Goal: Information Seeking & Learning: Check status

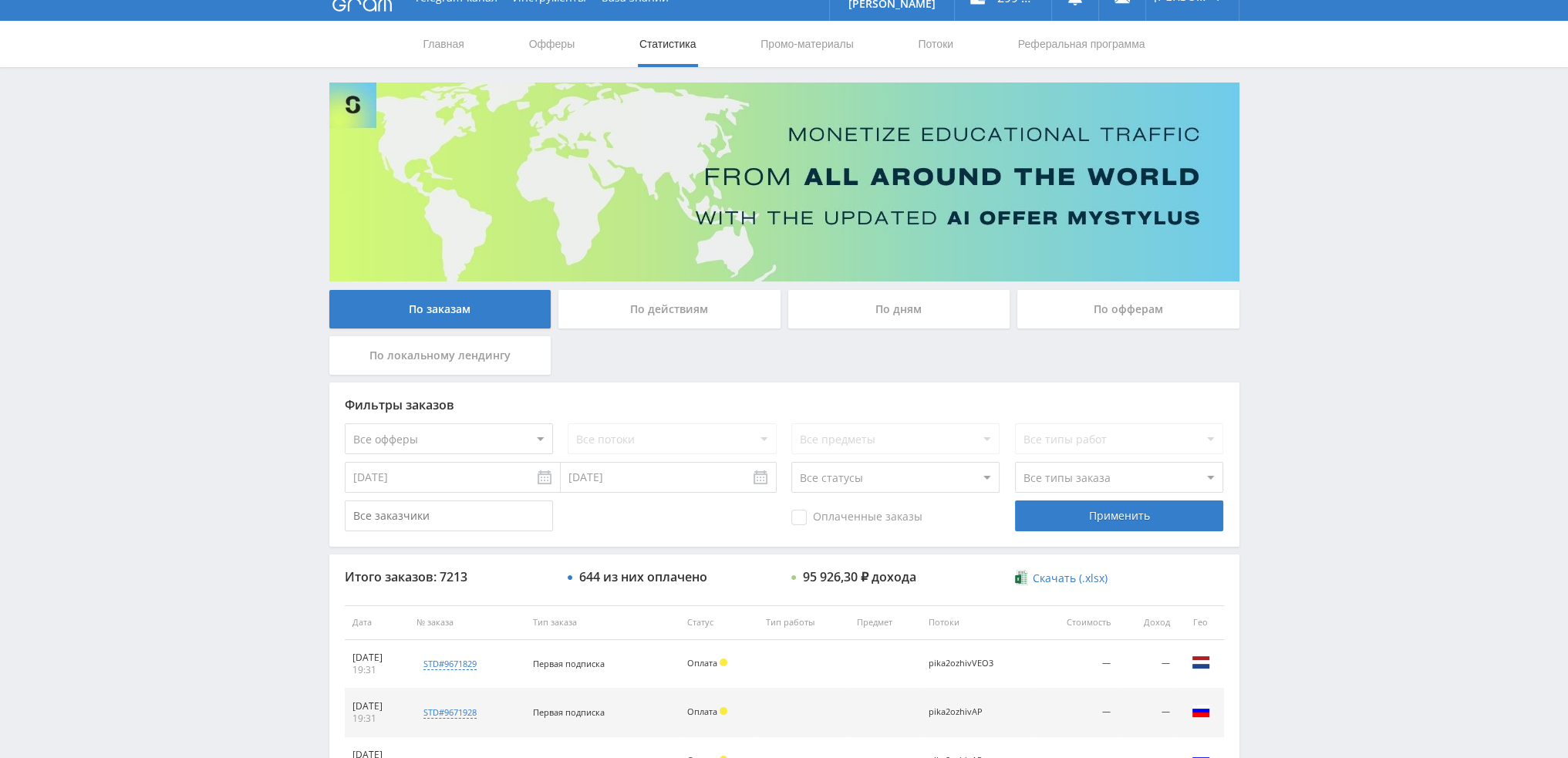
scroll to position [534, 0]
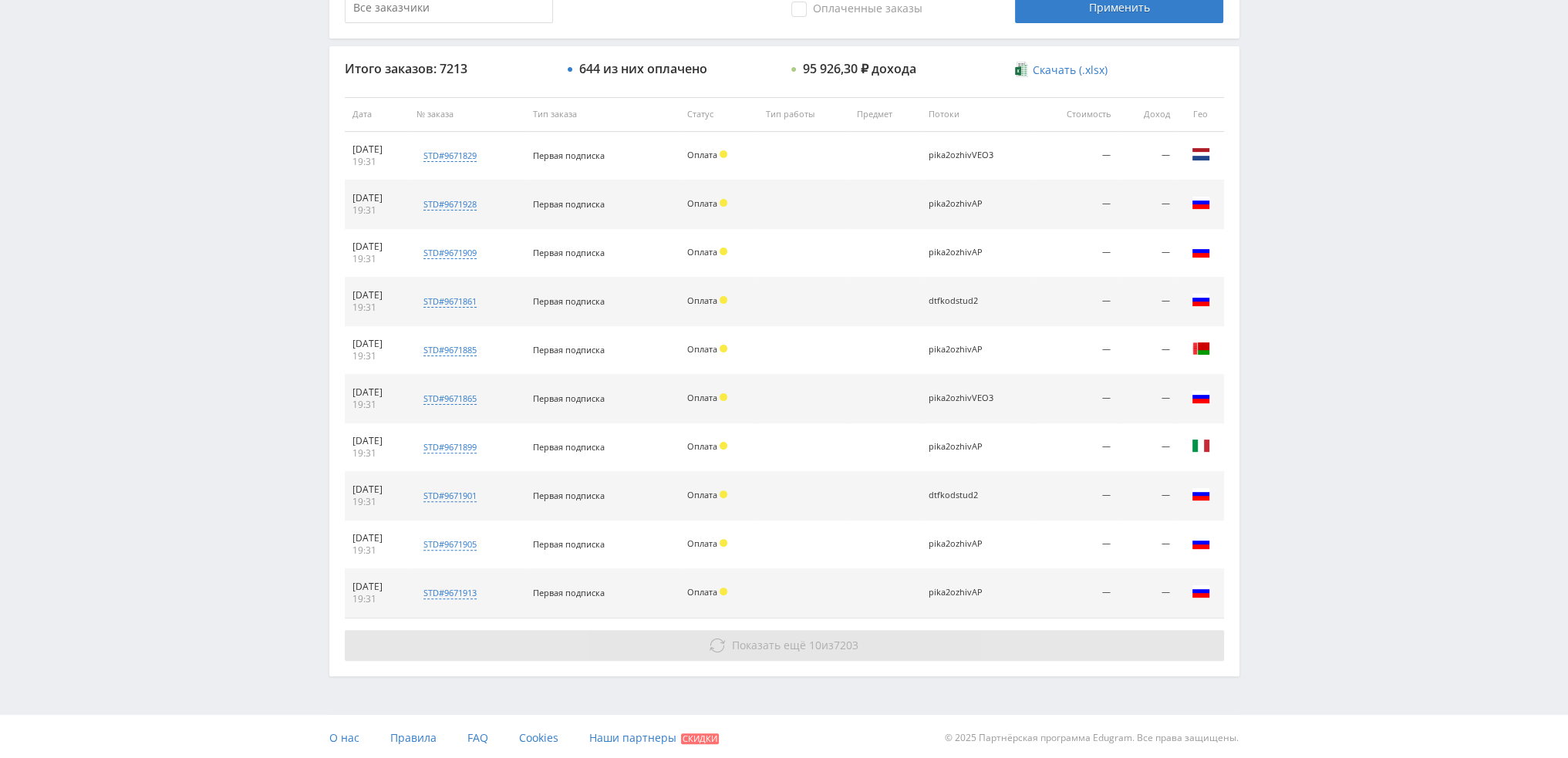
click at [865, 645] on button "Показать ещё 10 из 7203" at bounding box center [784, 645] width 879 height 31
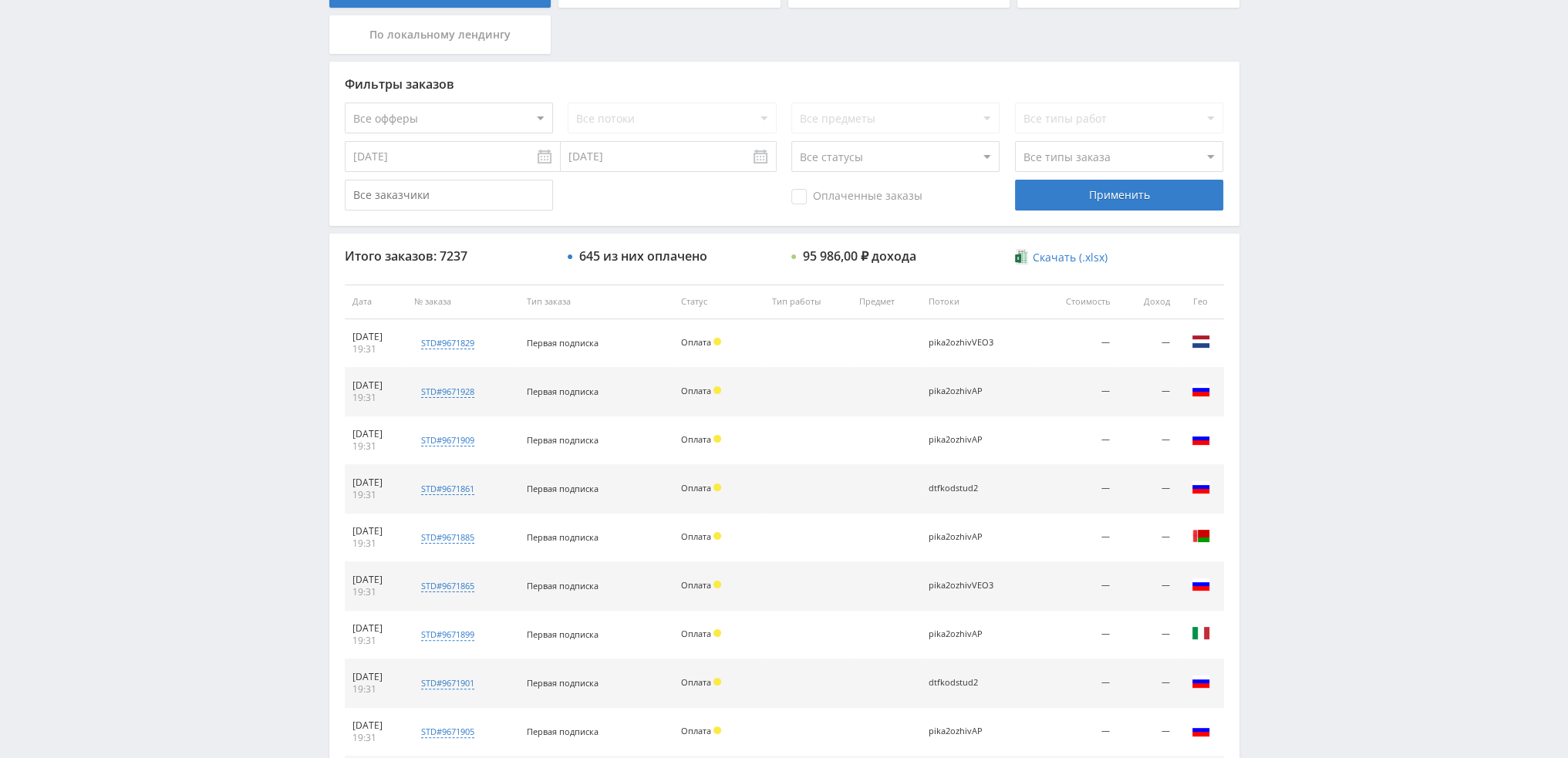
scroll to position [93, 0]
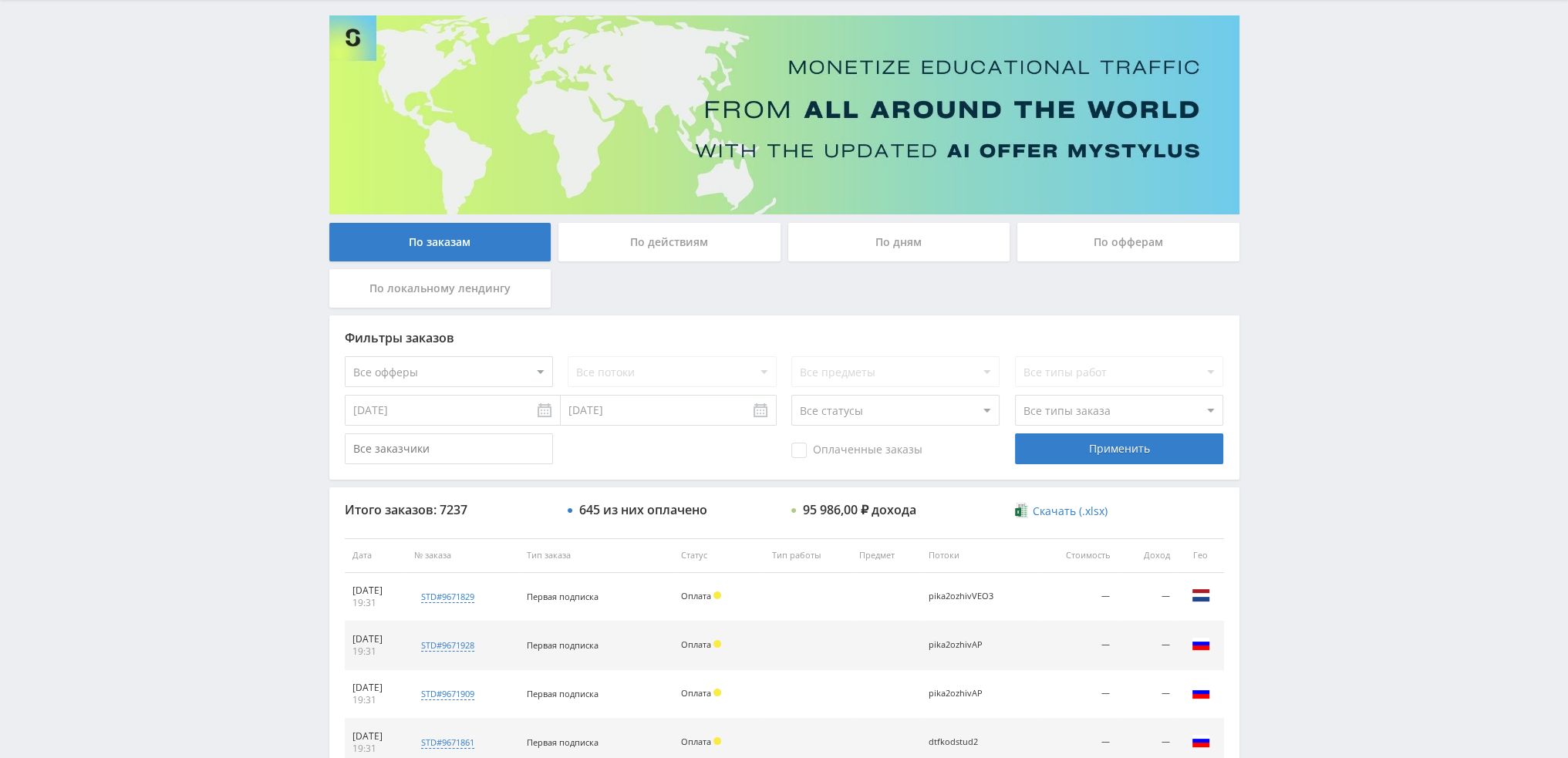
click at [890, 234] on div "По дням" at bounding box center [899, 242] width 222 height 38
click at [0, 0] on input "По дням" at bounding box center [0, 0] width 0 height 0
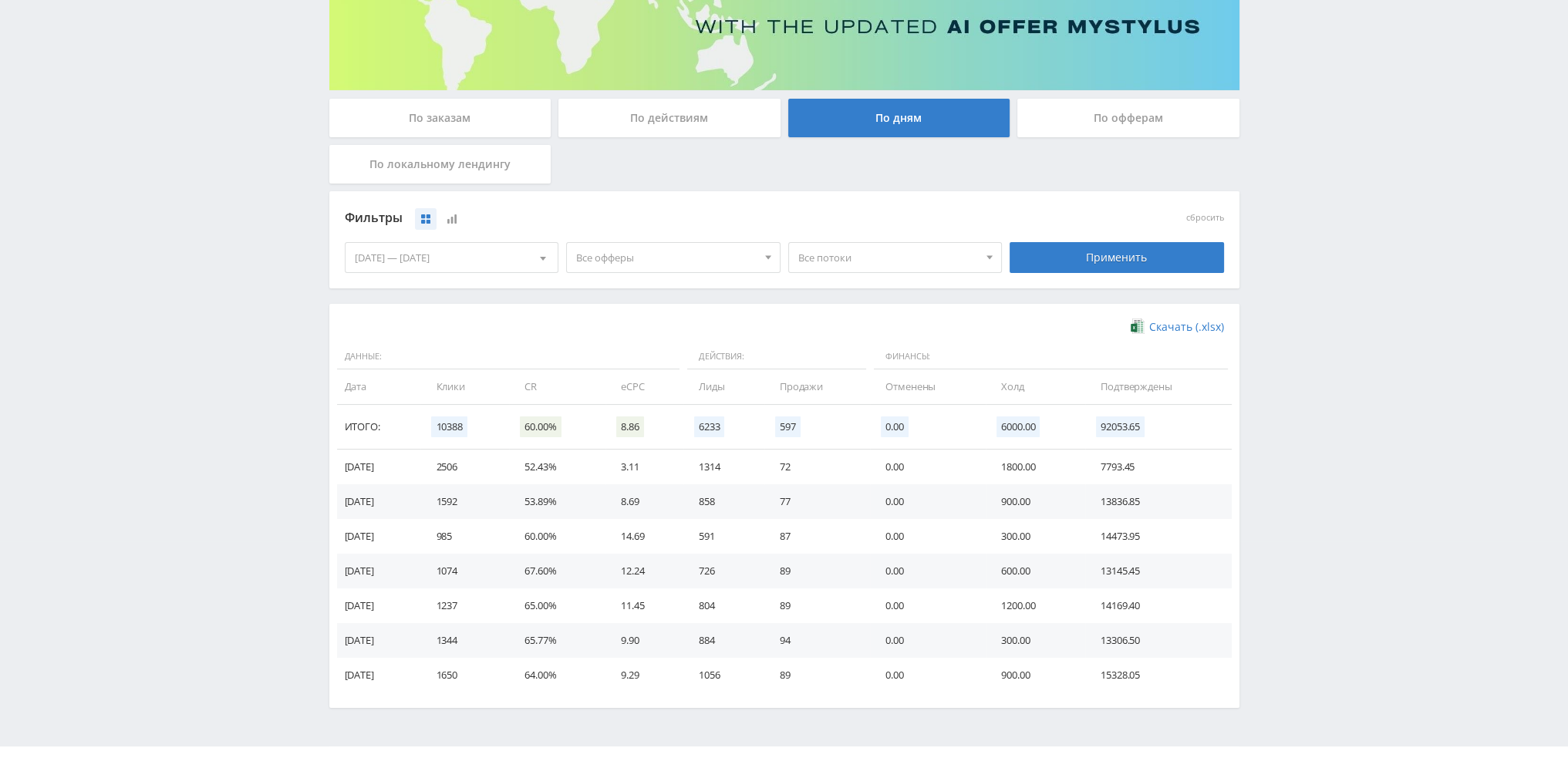
scroll to position [250, 0]
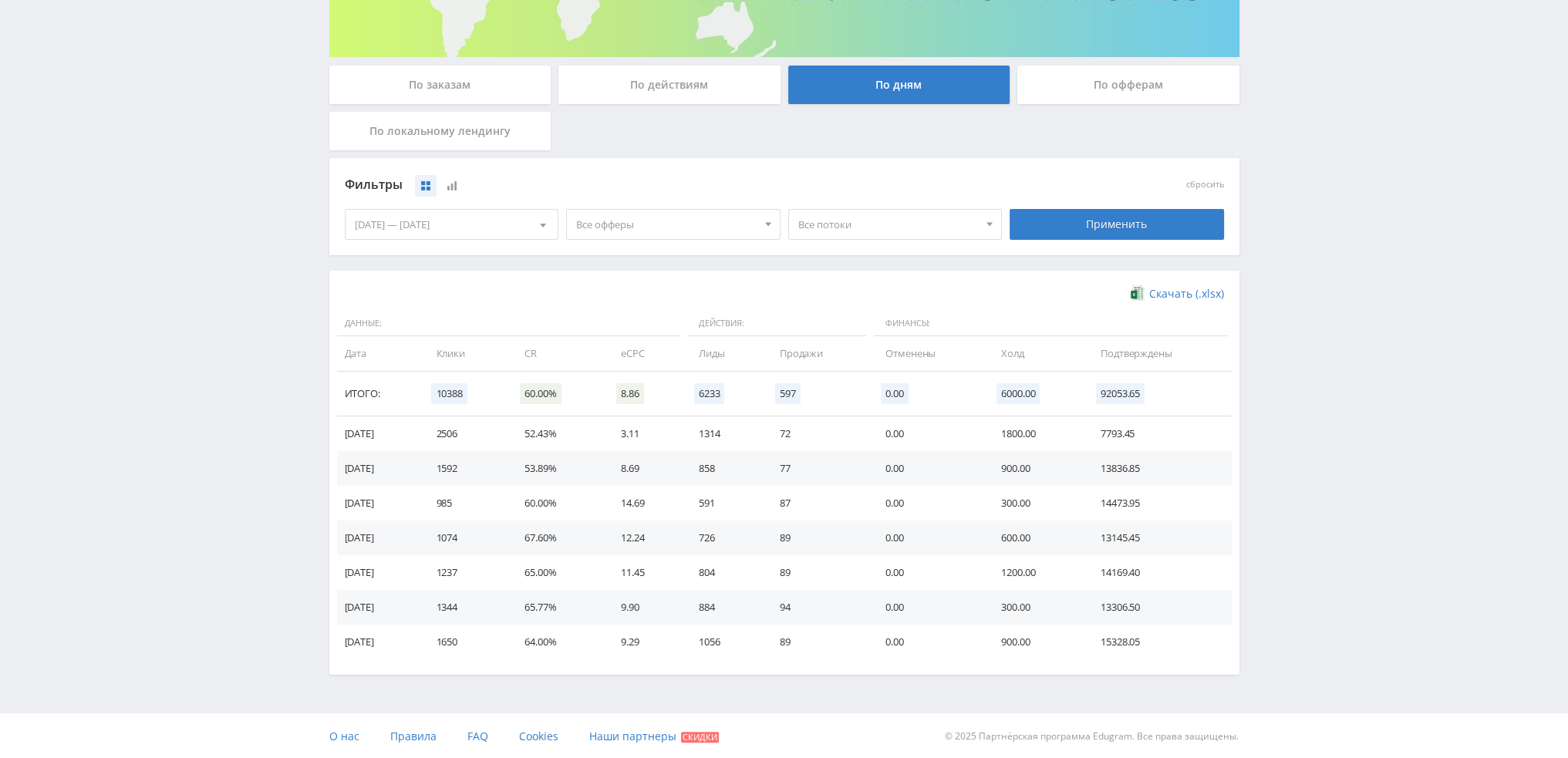
click at [424, 93] on div "По заказам" at bounding box center [440, 85] width 222 height 38
click at [0, 0] on input "По заказам" at bounding box center [0, 0] width 0 height 0
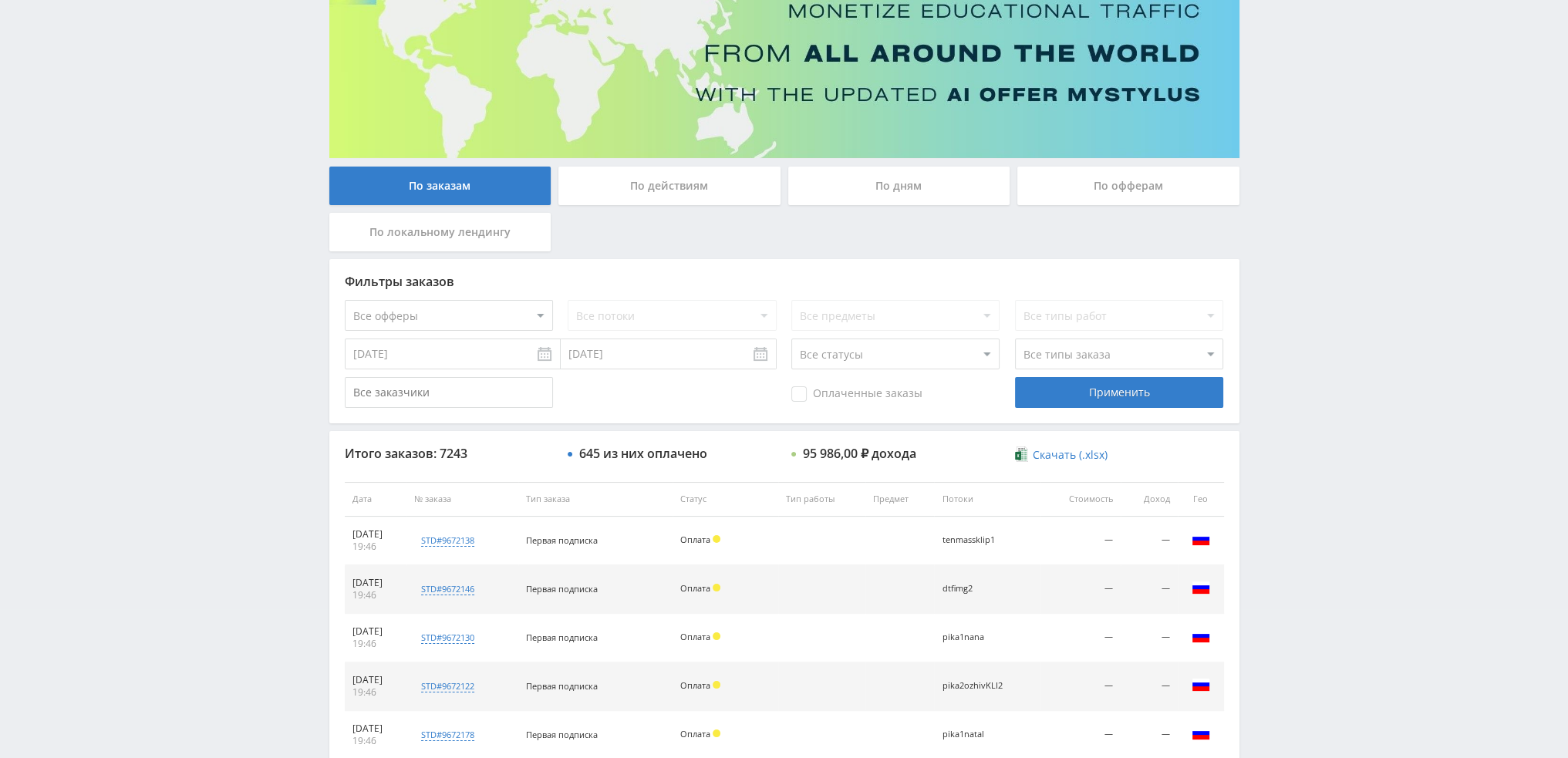
scroll to position [148, 0]
click at [469, 325] on select "Все офферы MyStylus MyStylus - Revshare Кэмп Studybay Автор24 Studybay Brazil S…" at bounding box center [449, 316] width 208 height 31
select select "340"
click at [1172, 385] on div "Применить" at bounding box center [1118, 393] width 208 height 31
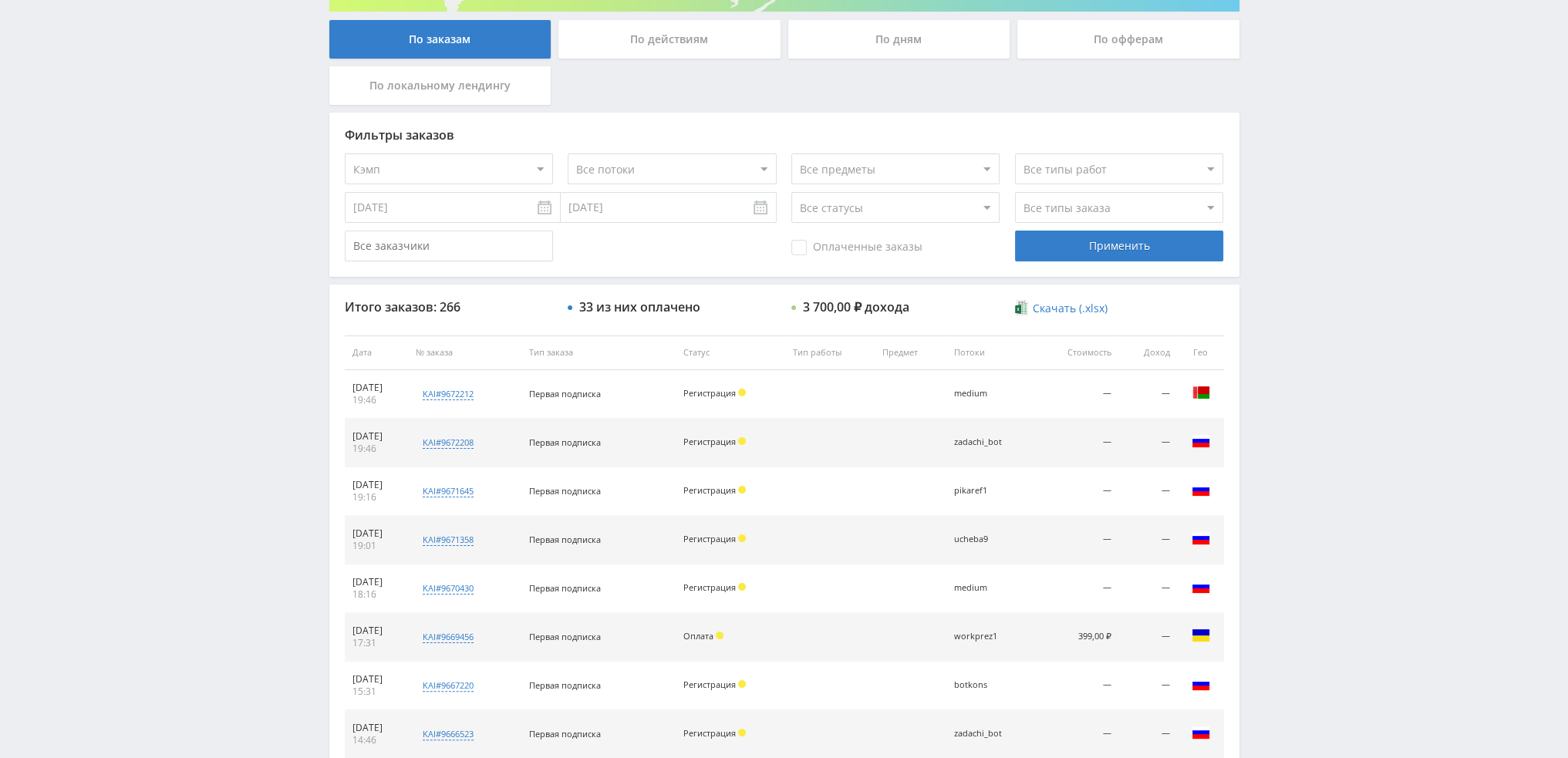
scroll to position [534, 0]
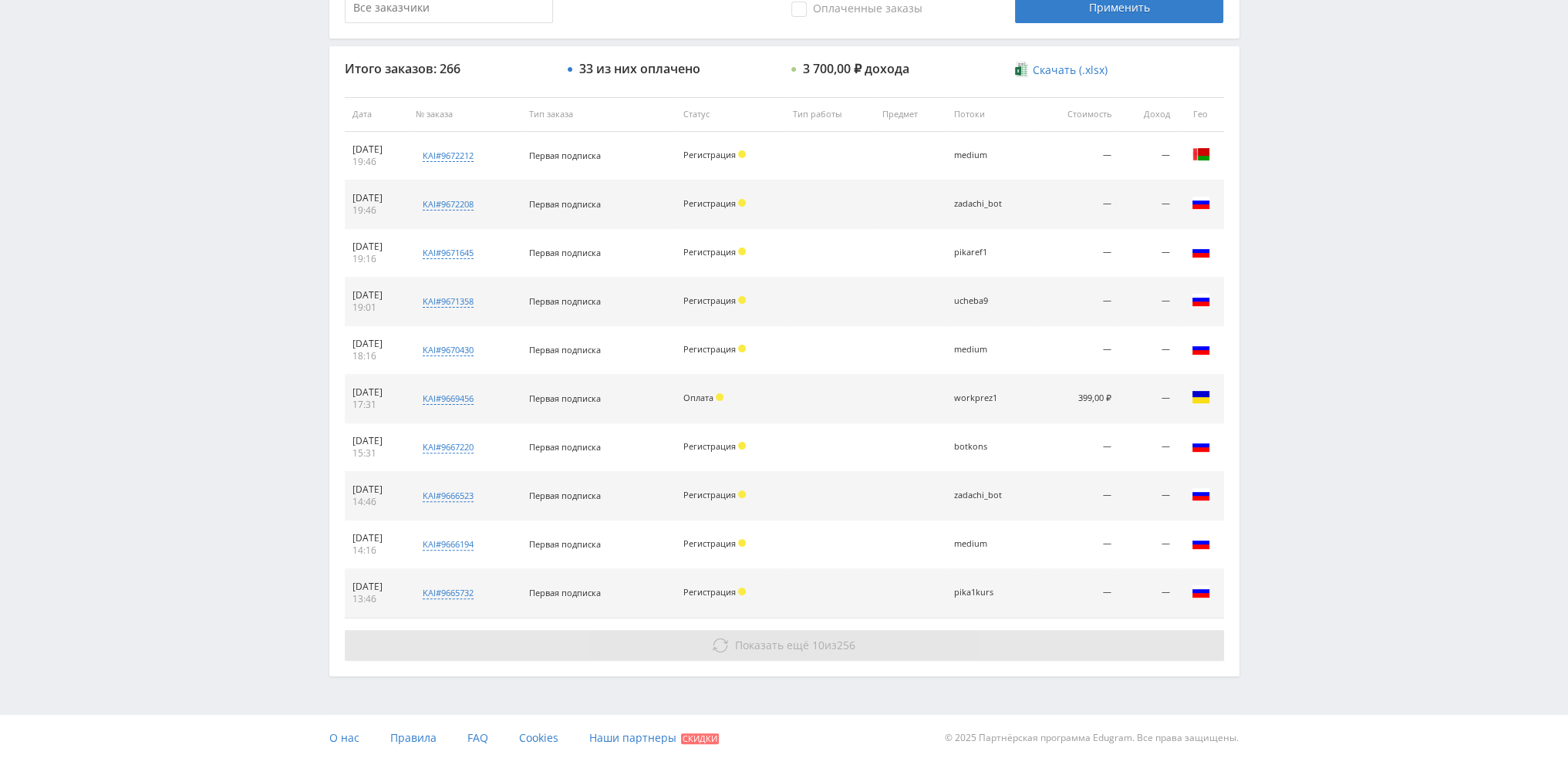
click at [802, 640] on span "Показать ещё" at bounding box center [772, 645] width 74 height 14
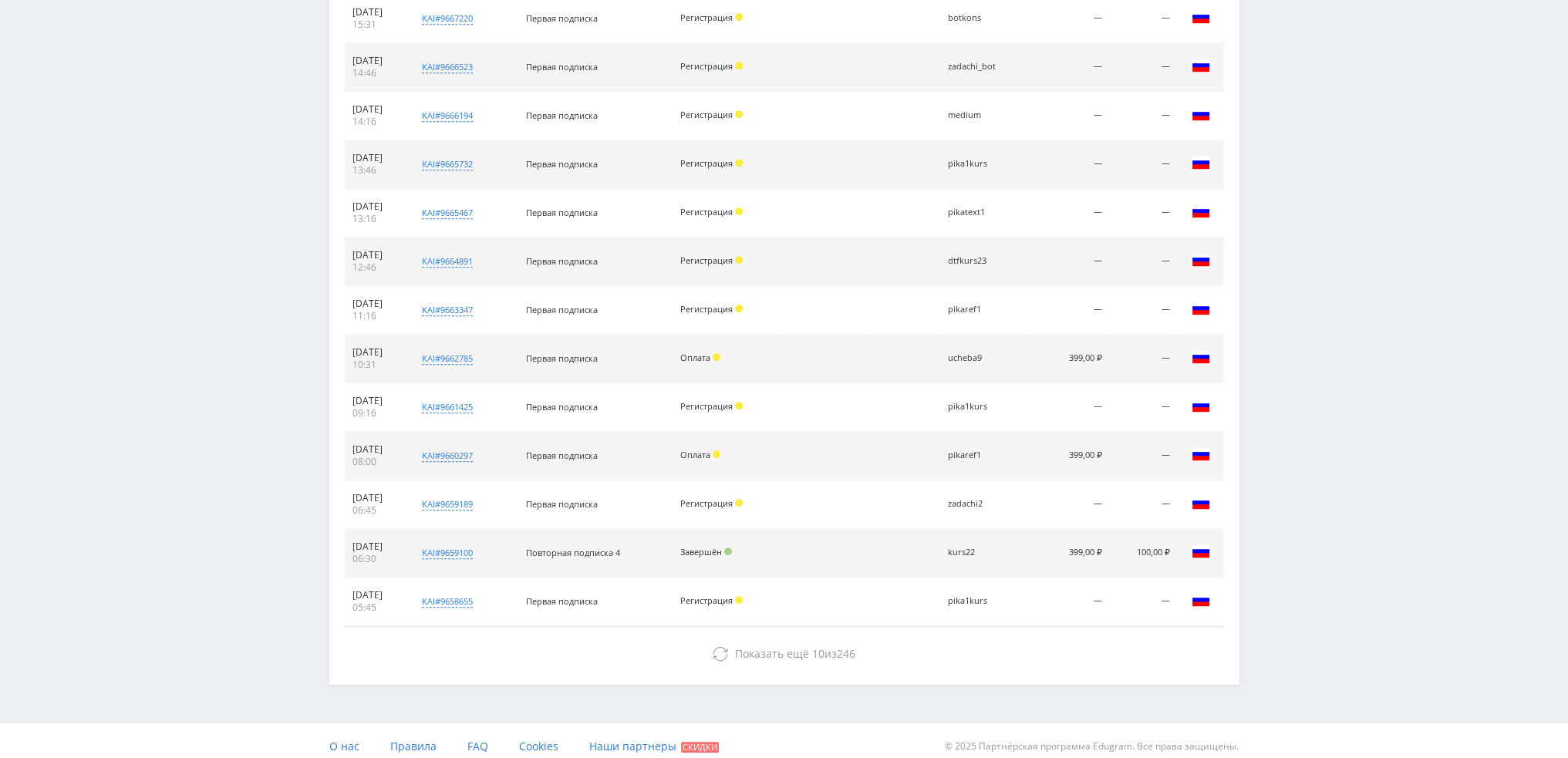
scroll to position [970, 0]
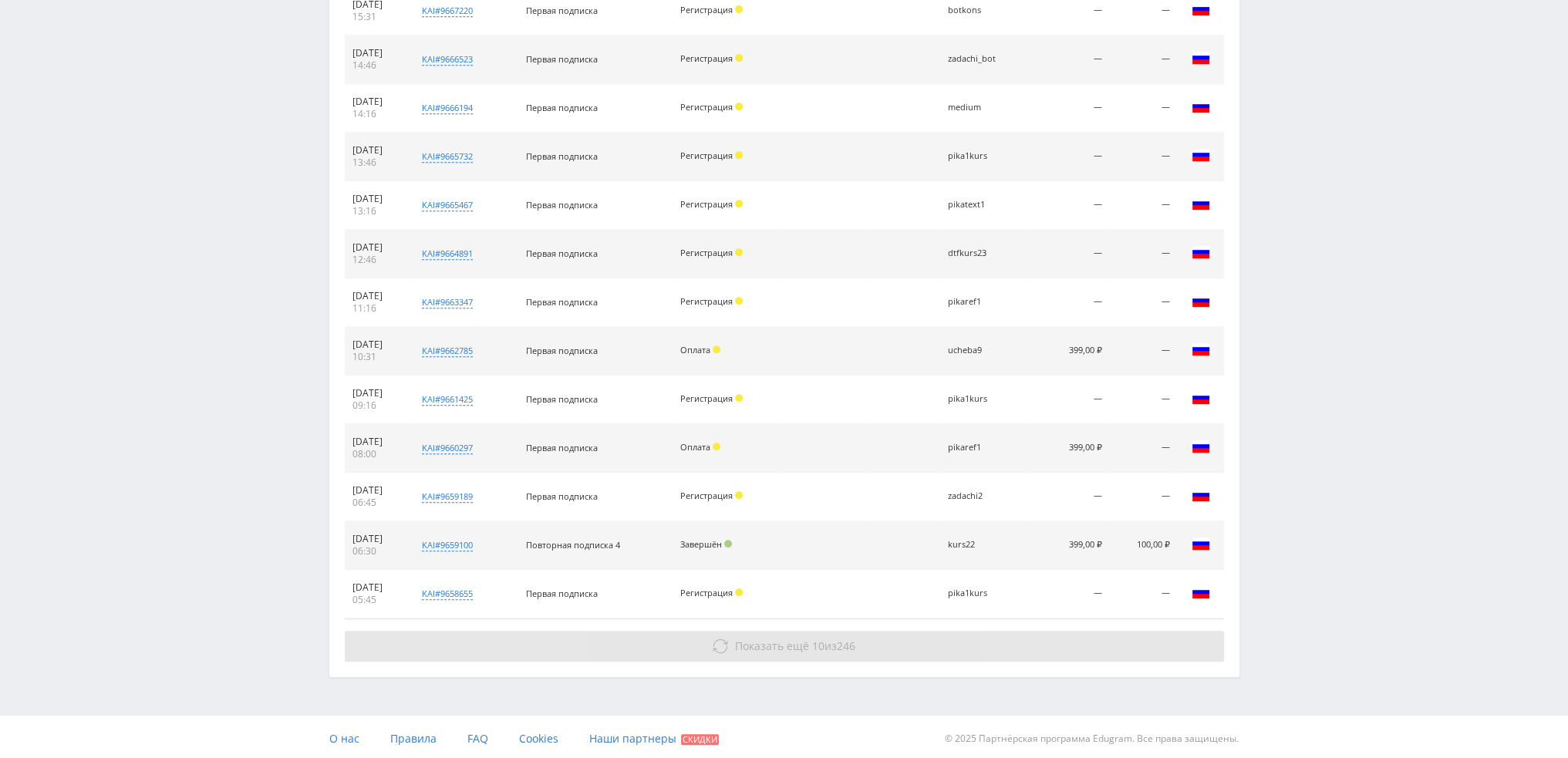
click at [819, 649] on span "10" at bounding box center [818, 645] width 12 height 14
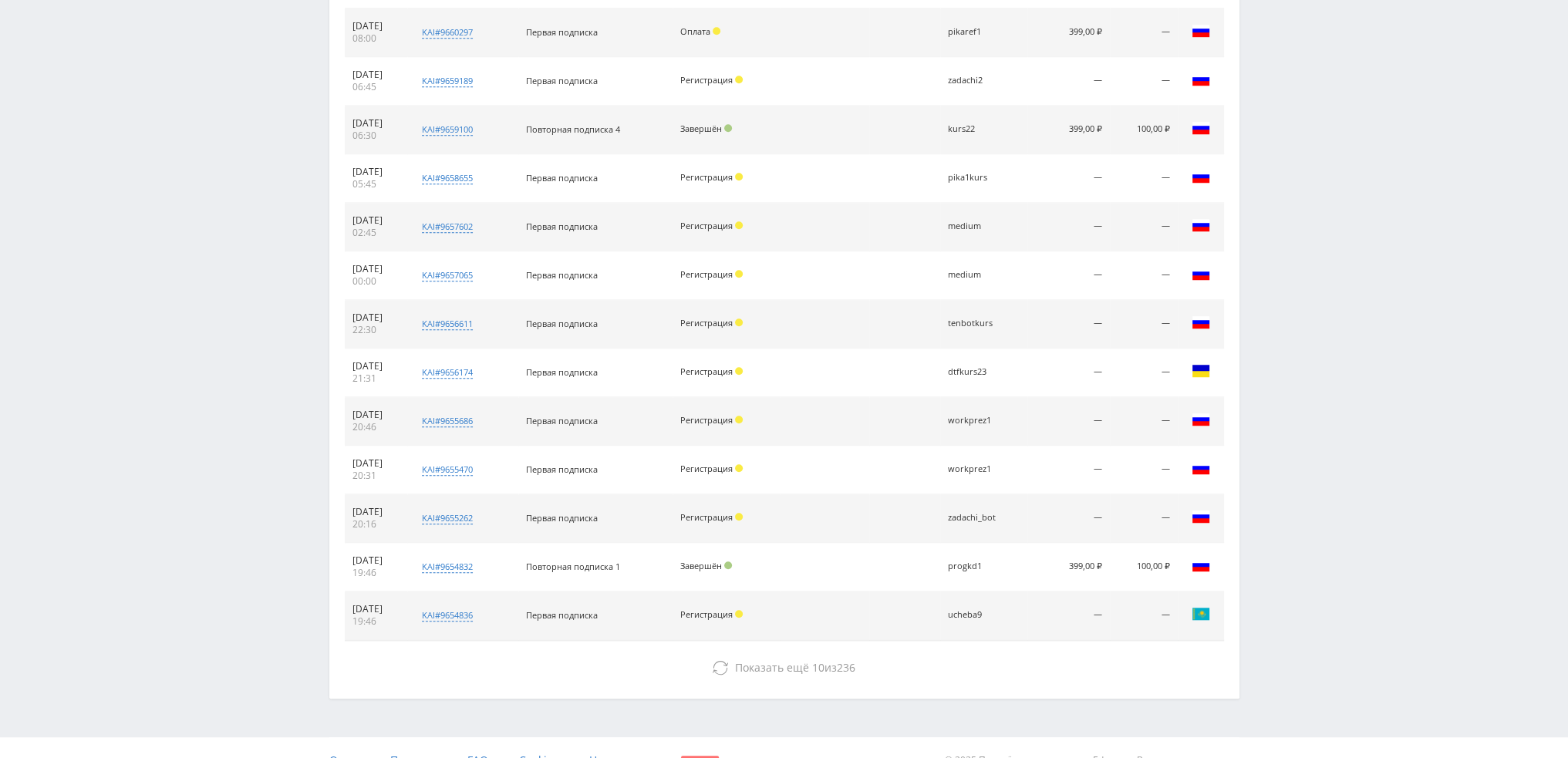
scroll to position [1406, 0]
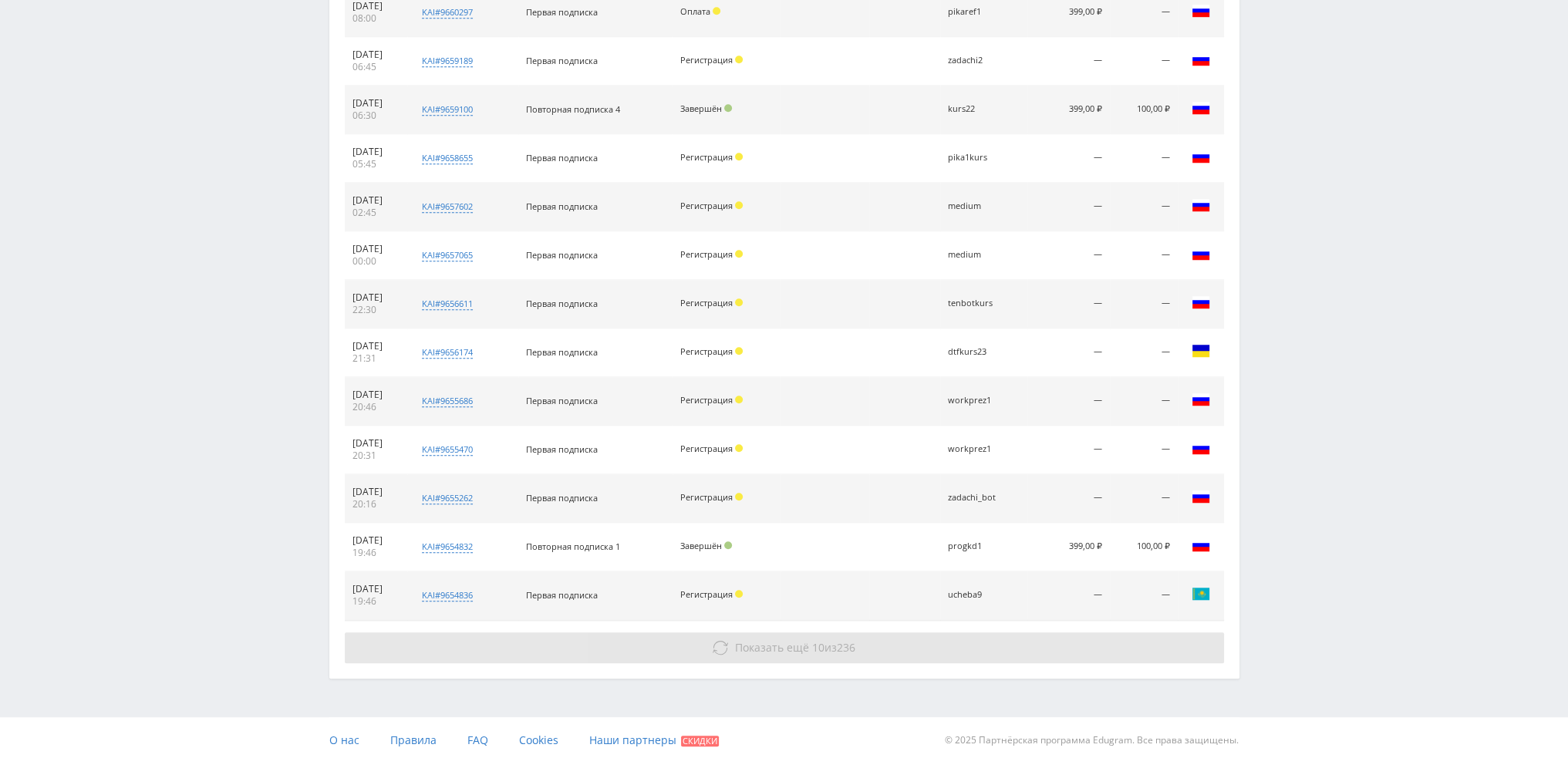
click at [833, 650] on button "Показать ещё 10 из 236" at bounding box center [784, 648] width 879 height 31
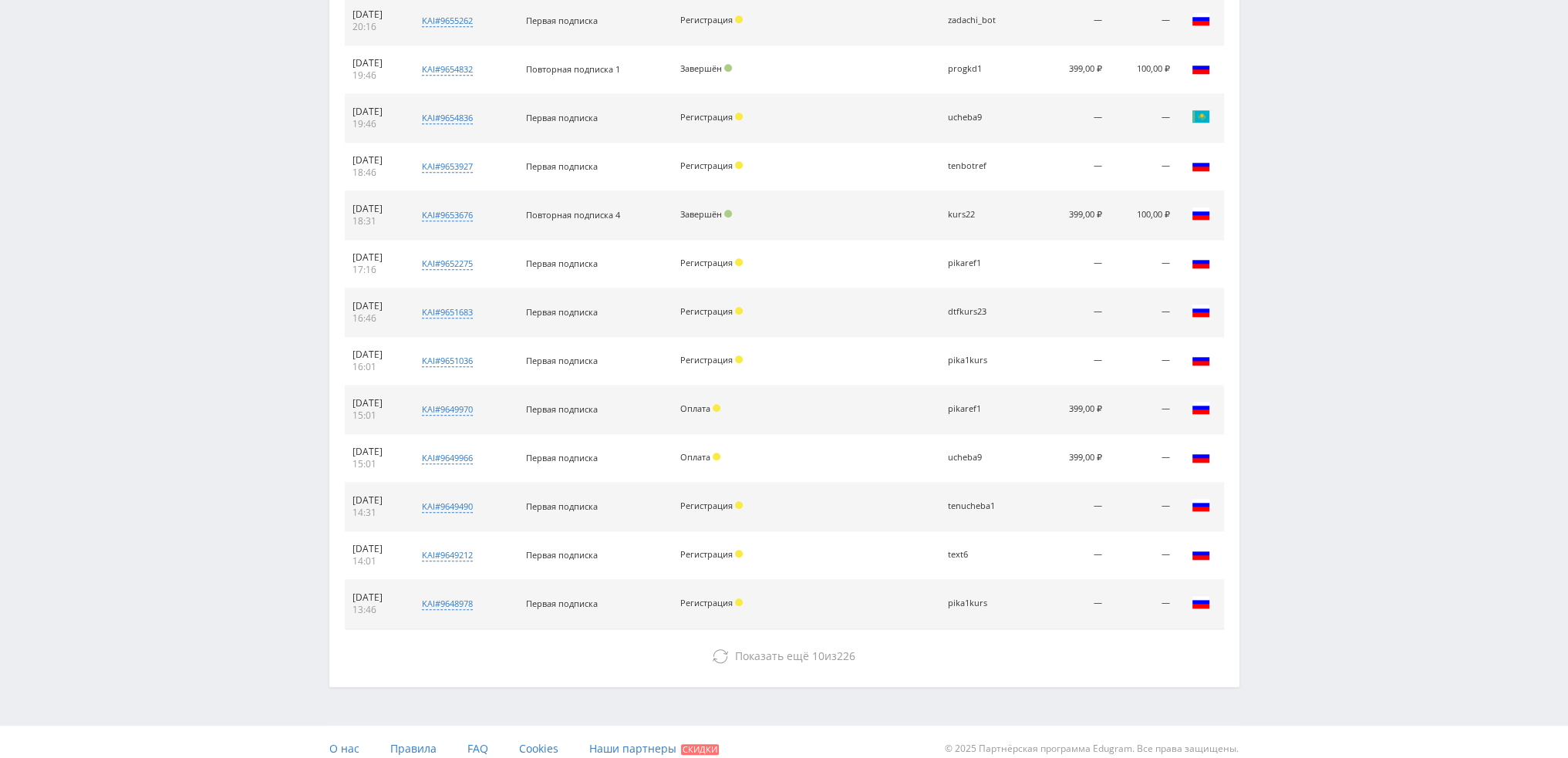
scroll to position [1890, 0]
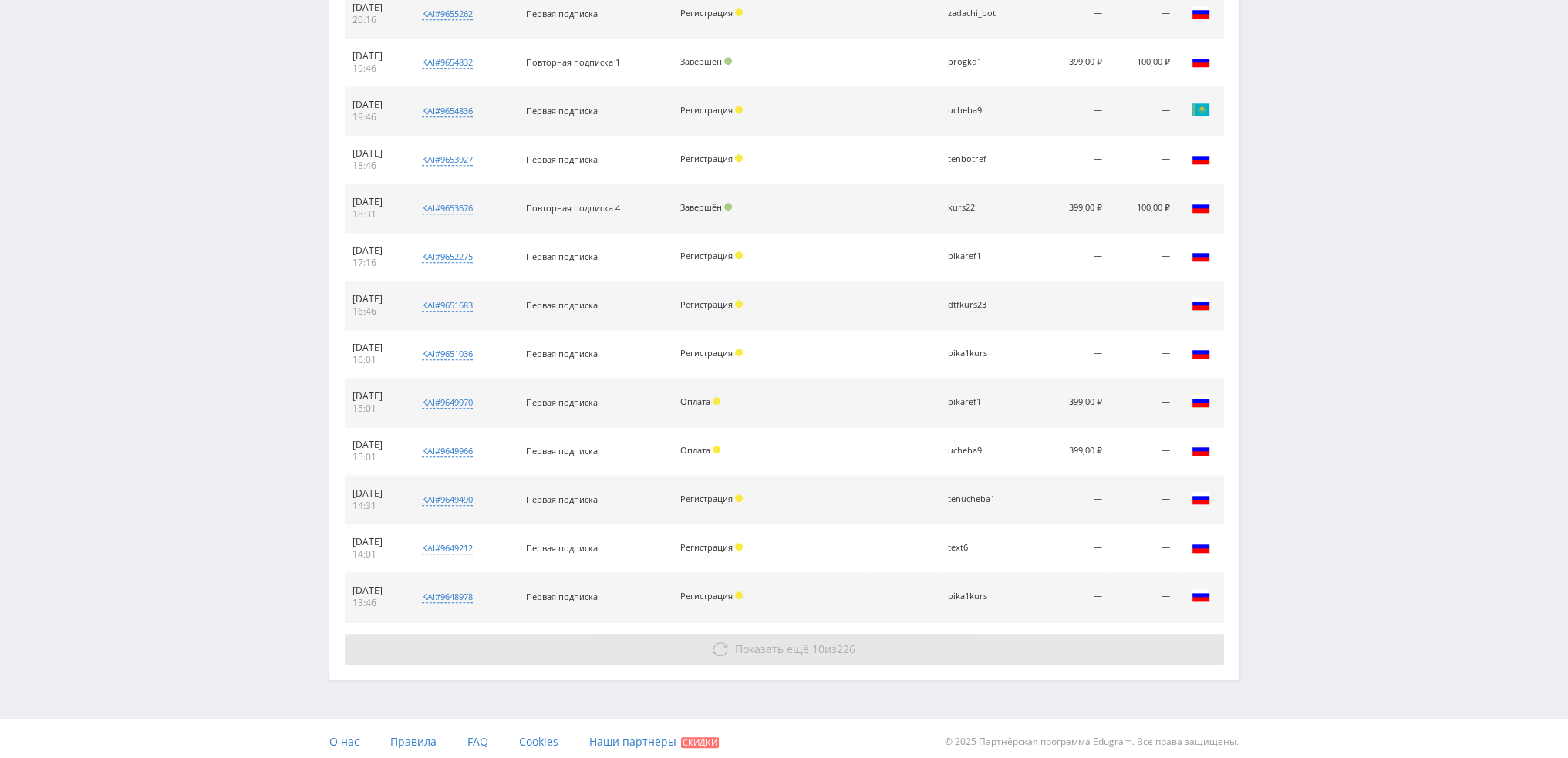
click at [836, 641] on span "Показать ещё 10 из 226" at bounding box center [795, 649] width 121 height 14
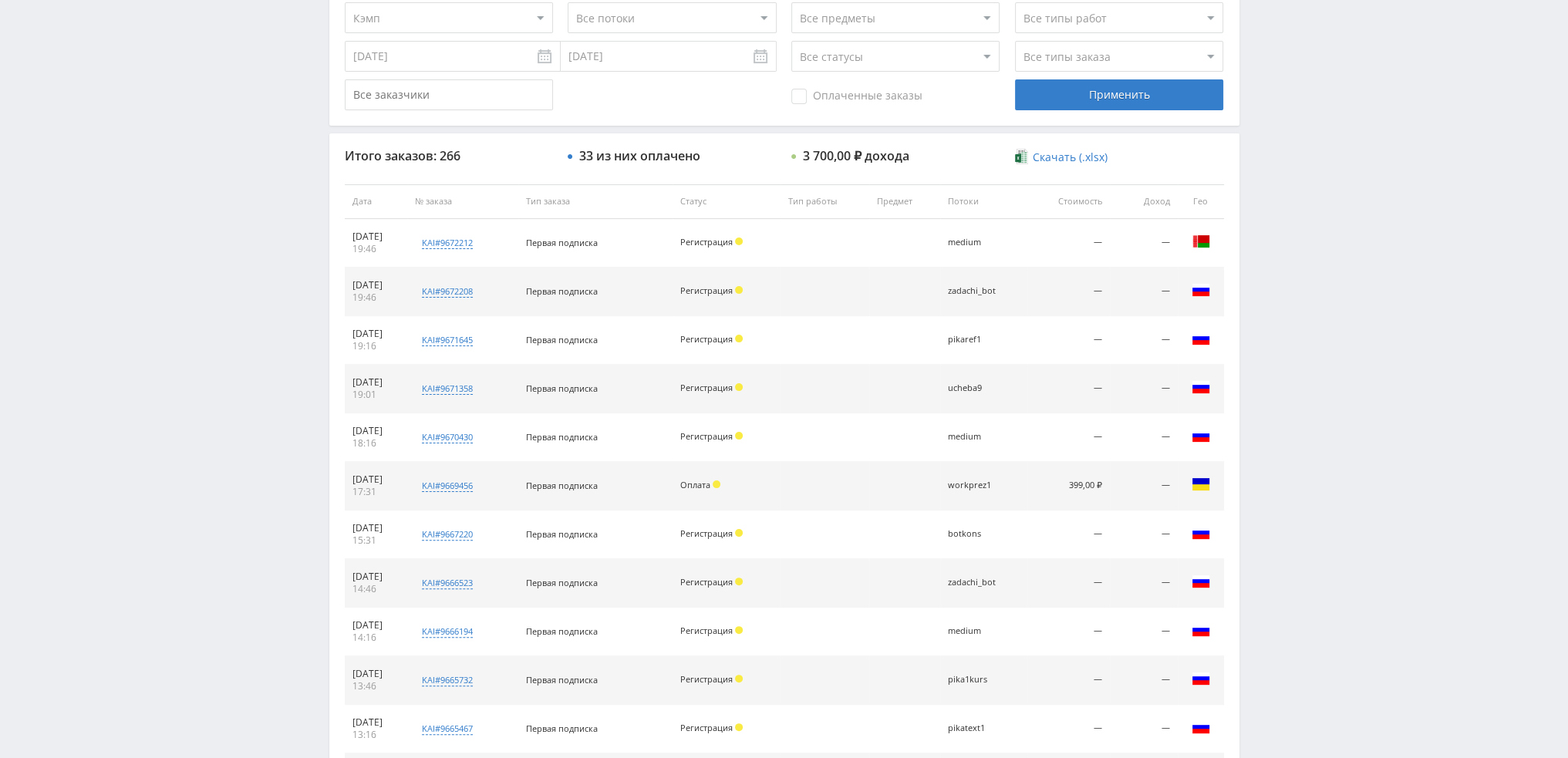
scroll to position [0, 0]
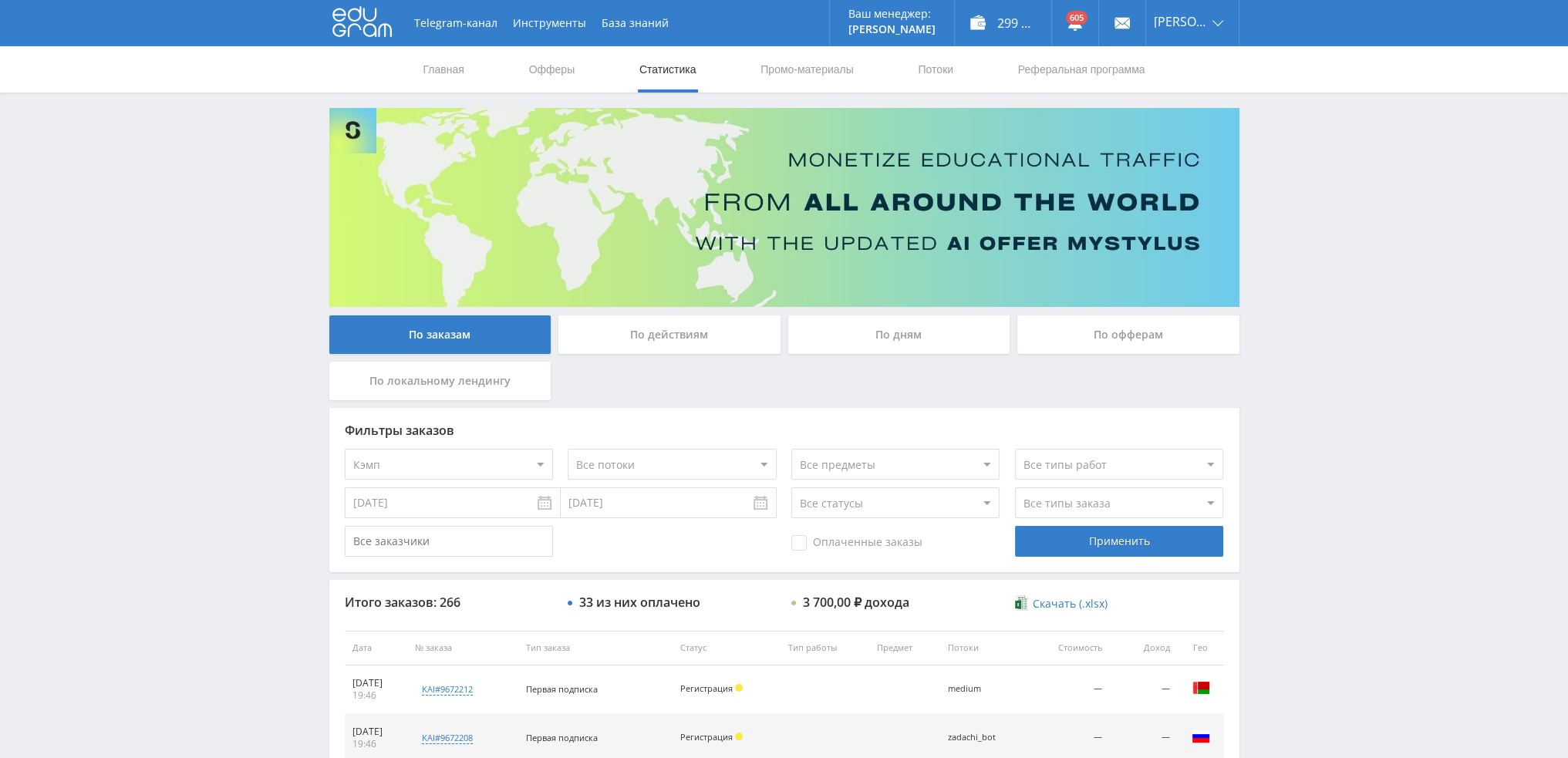
click at [703, 342] on div "По действиям" at bounding box center [669, 335] width 222 height 38
click at [0, 0] on input "По действиям" at bounding box center [0, 0] width 0 height 0
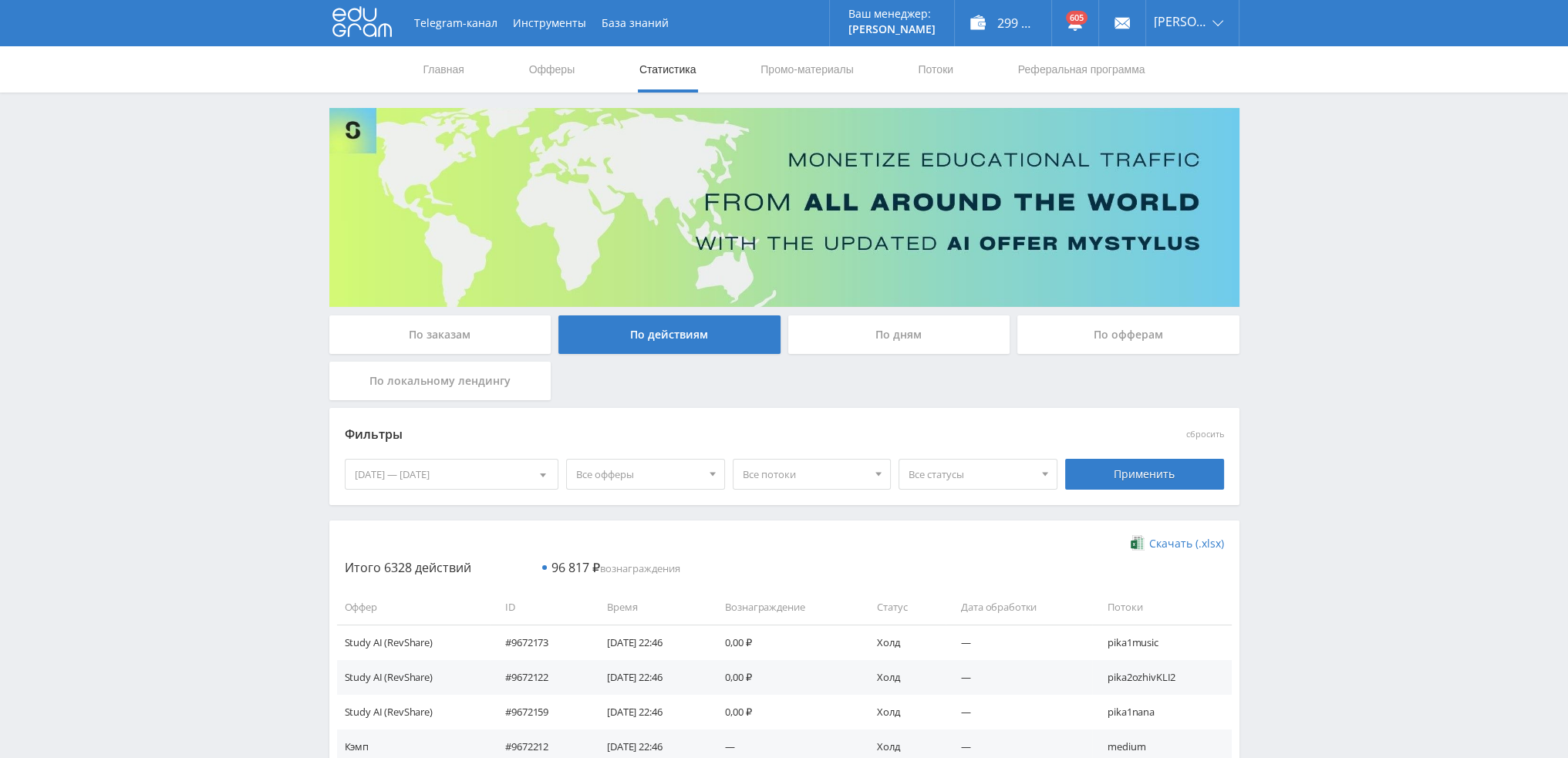
click at [412, 339] on div "По заказам" at bounding box center [440, 335] width 222 height 38
click at [0, 0] on input "По заказам" at bounding box center [0, 0] width 0 height 0
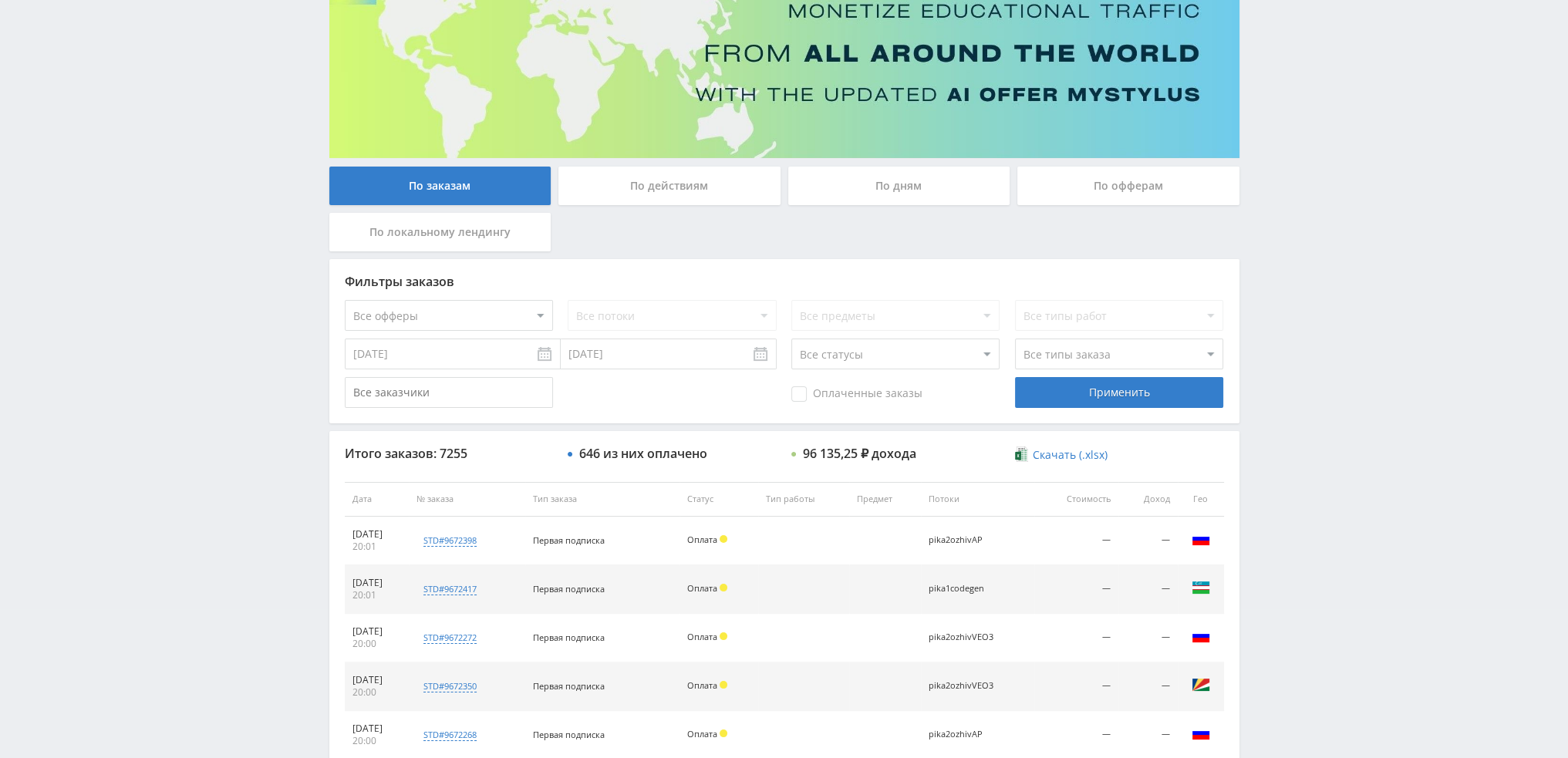
scroll to position [148, 0]
click at [455, 356] on input "[DATE]" at bounding box center [453, 355] width 216 height 31
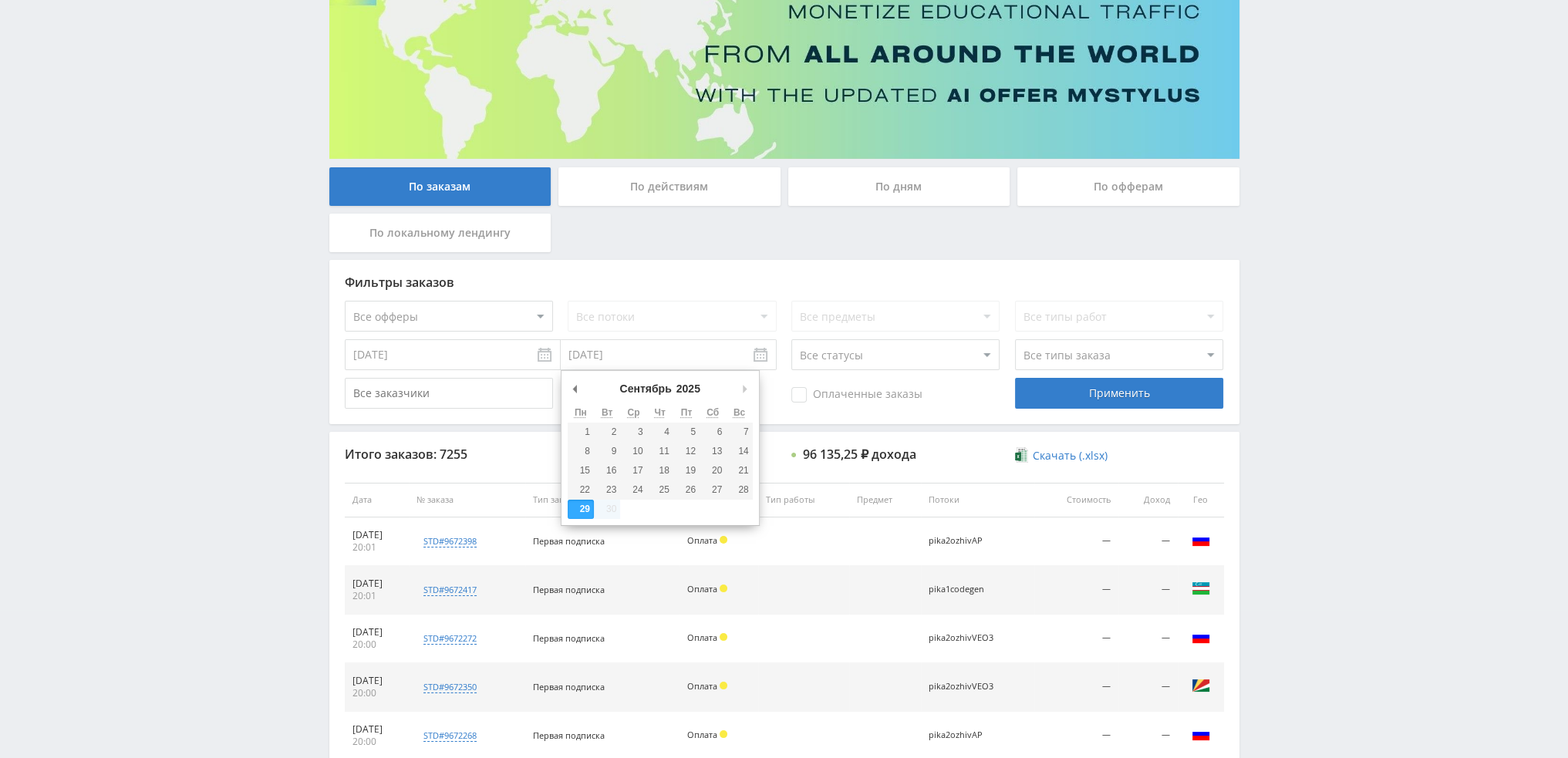
click at [609, 360] on input "[DATE]" at bounding box center [669, 355] width 216 height 31
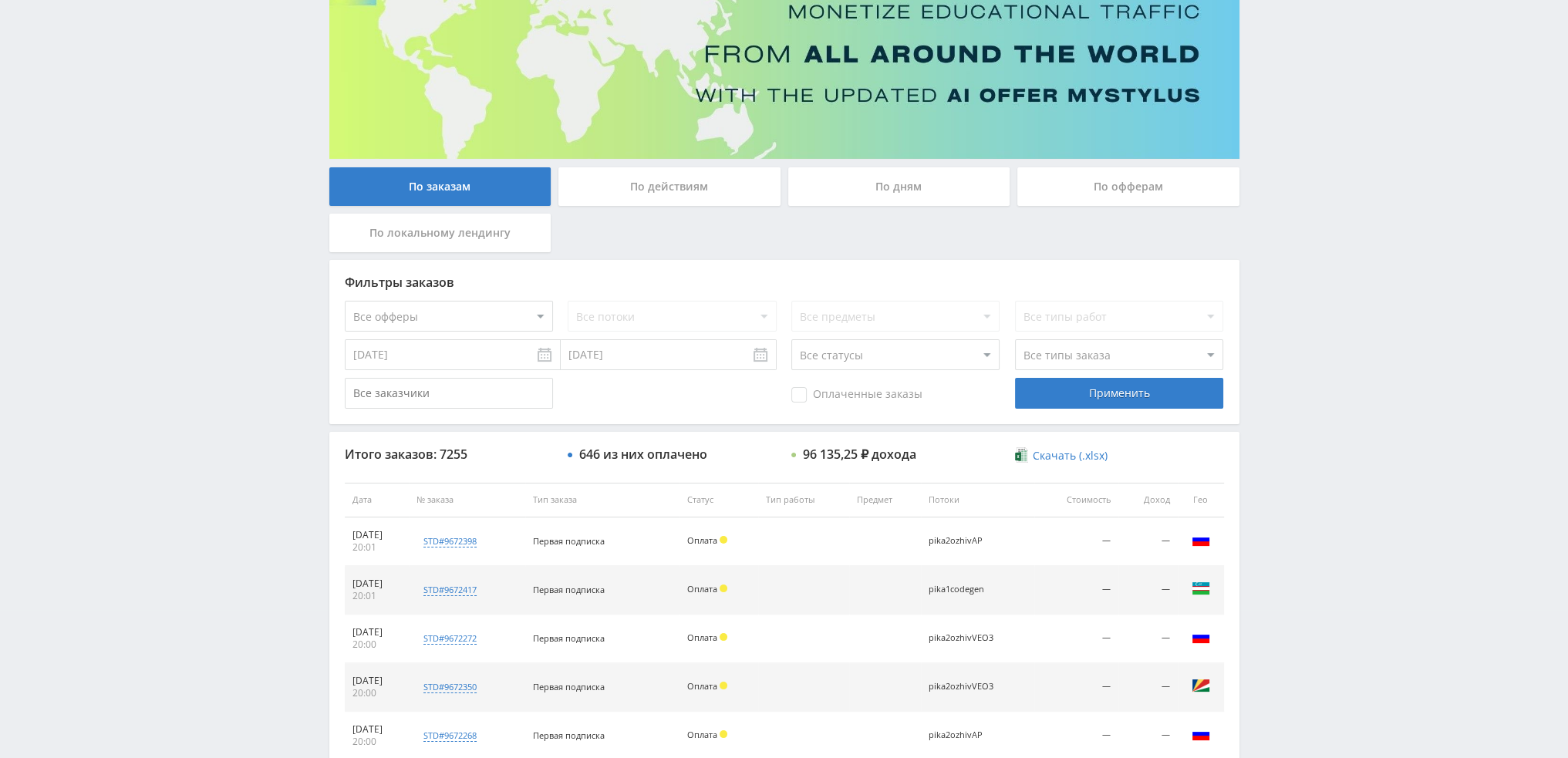
click at [517, 368] on input "[DATE]" at bounding box center [453, 355] width 216 height 31
type input "[DATE]"
click at [1149, 392] on div "Применить" at bounding box center [1118, 393] width 208 height 31
click at [882, 360] on select "Все статусы В аукционе В работе На гарантии Завершен Возврат Черновик" at bounding box center [895, 355] width 208 height 31
click at [913, 361] on select "Все статусы В аукционе В работе На гарантии Завершен Возврат Черновик" at bounding box center [895, 355] width 208 height 31
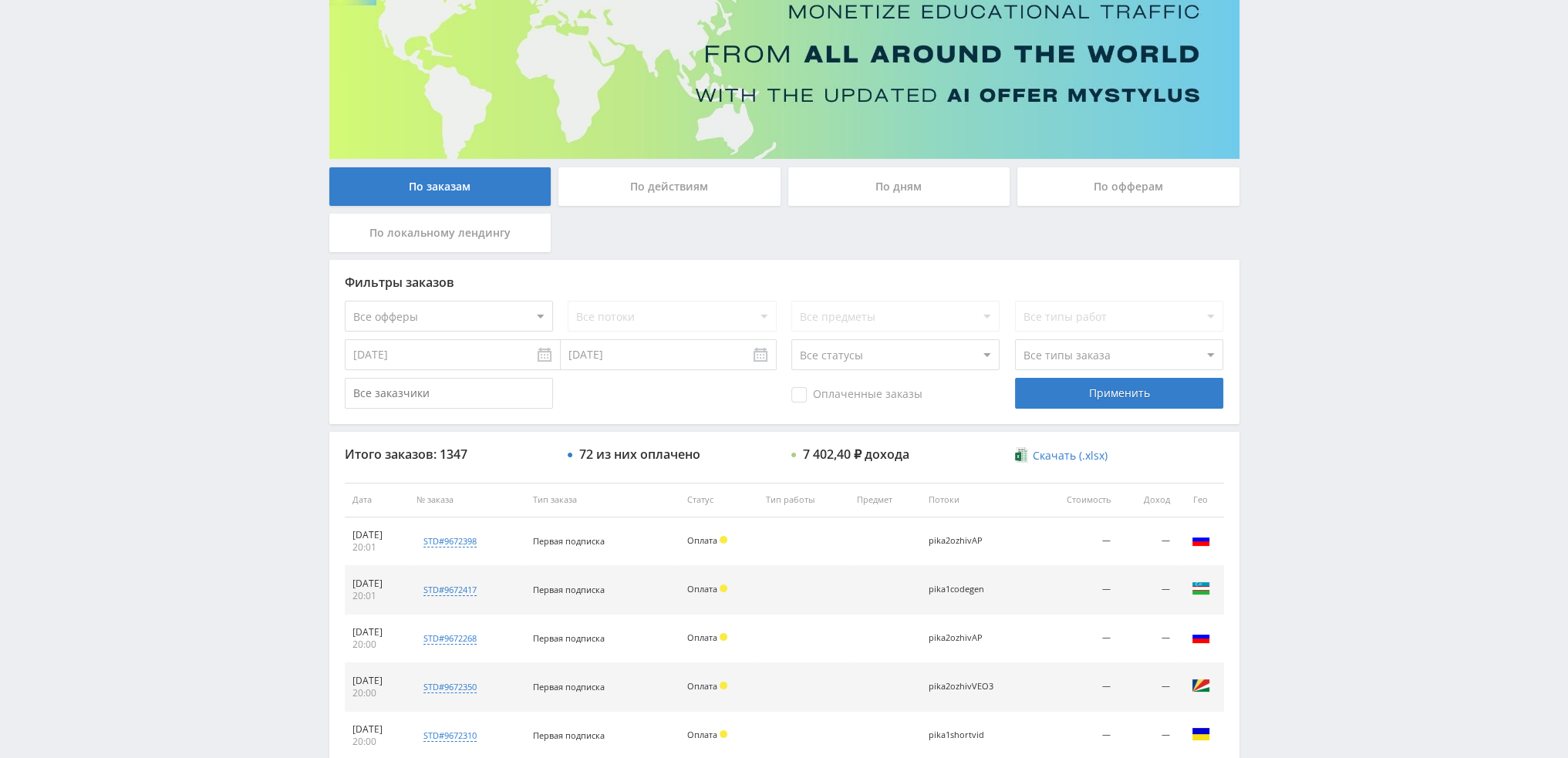
click at [1061, 363] on select "Все типы заказа [PERSON_NAME] Новый заказ" at bounding box center [1118, 355] width 208 height 31
select select "1"
click at [1014, 339] on select "Все типы заказа [PERSON_NAME] Новый заказ" at bounding box center [1118, 355] width 208 height 31
click at [1070, 399] on div "Применить" at bounding box center [1118, 393] width 208 height 31
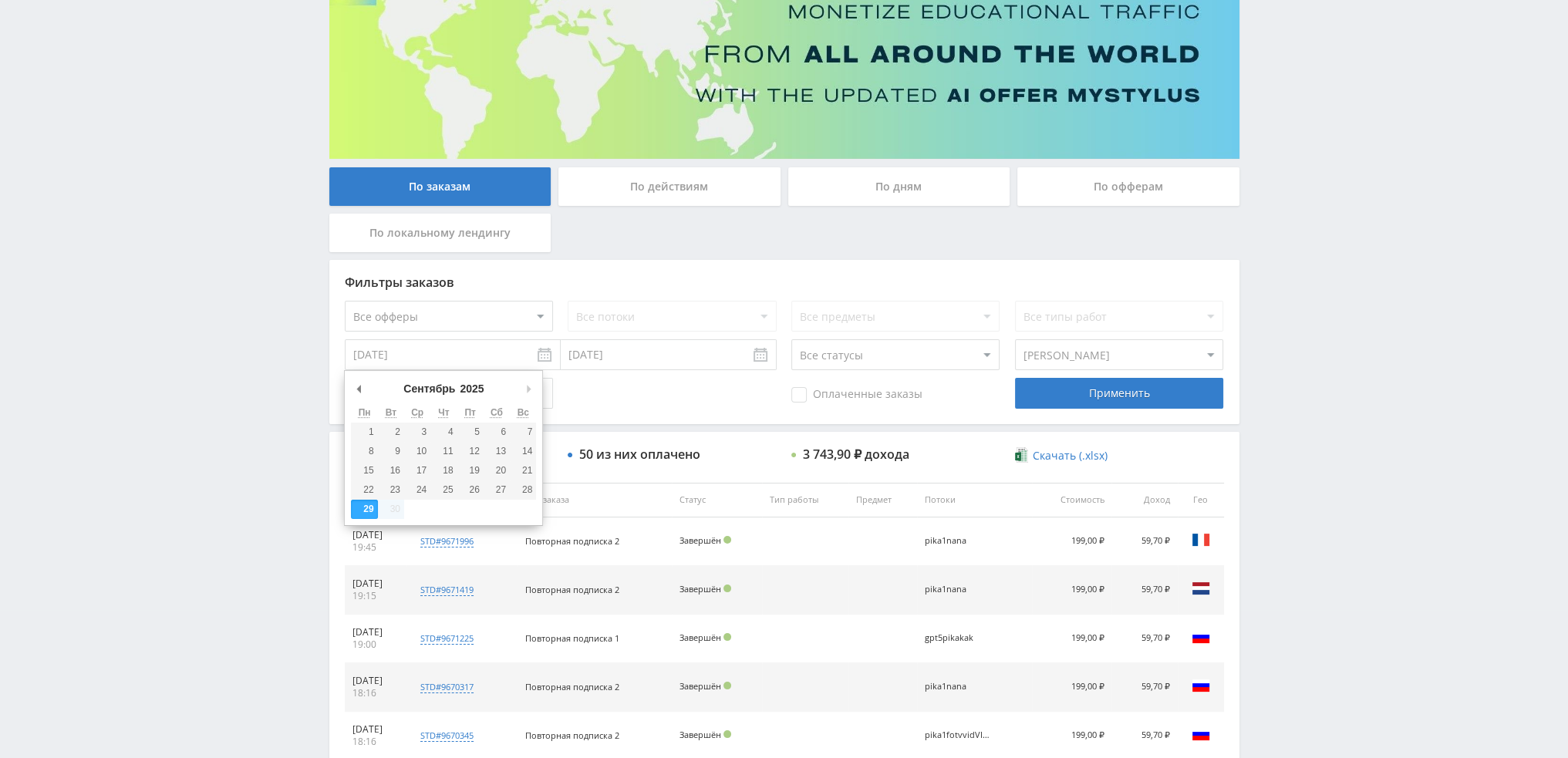
click at [542, 355] on input "[DATE]" at bounding box center [453, 355] width 216 height 31
type input "[DATE]"
click at [760, 363] on input "[DATE]" at bounding box center [669, 355] width 216 height 31
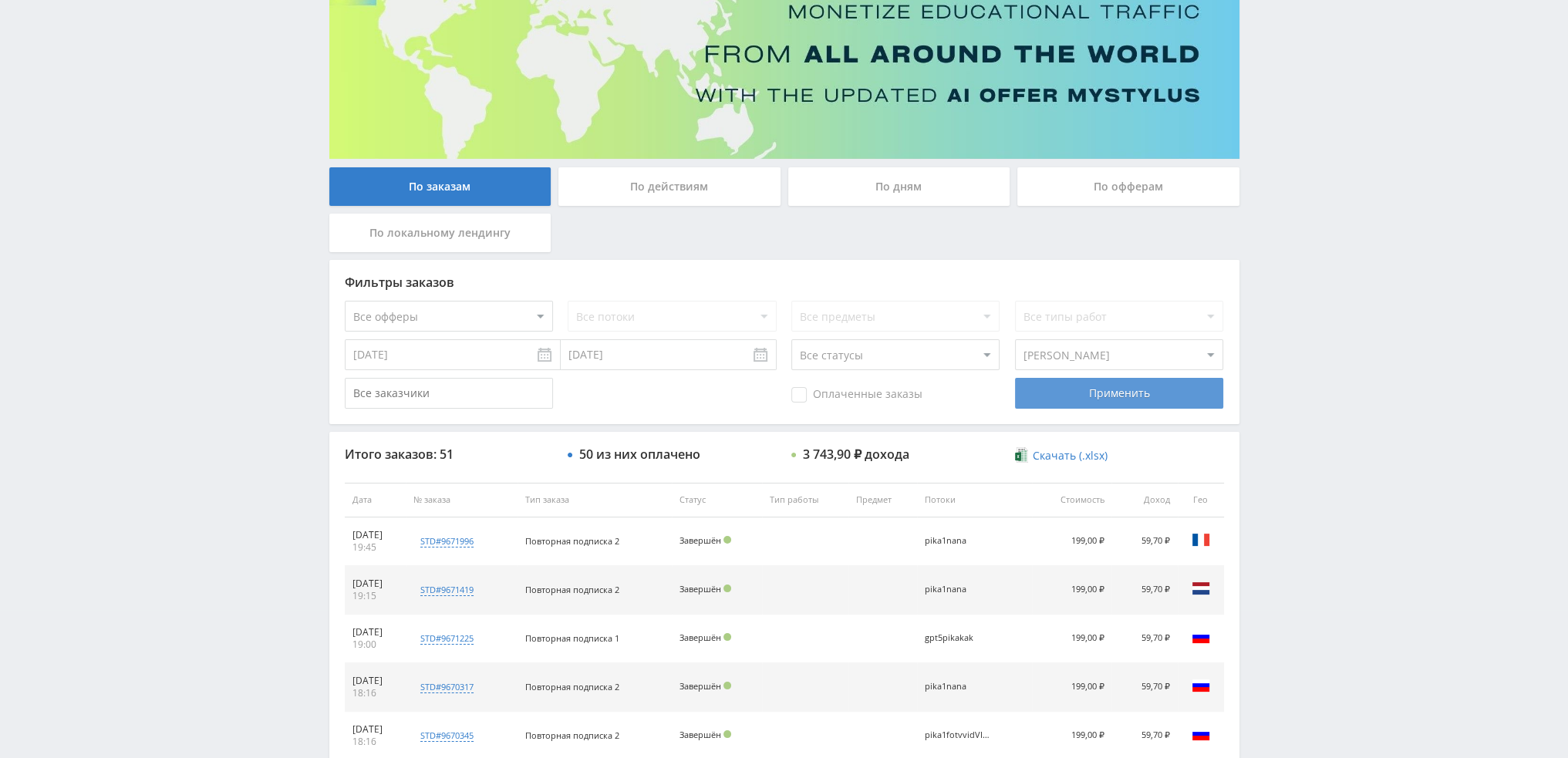
click at [1131, 403] on div "Применить" at bounding box center [1118, 393] width 208 height 31
click at [761, 360] on input "[DATE]" at bounding box center [669, 355] width 216 height 31
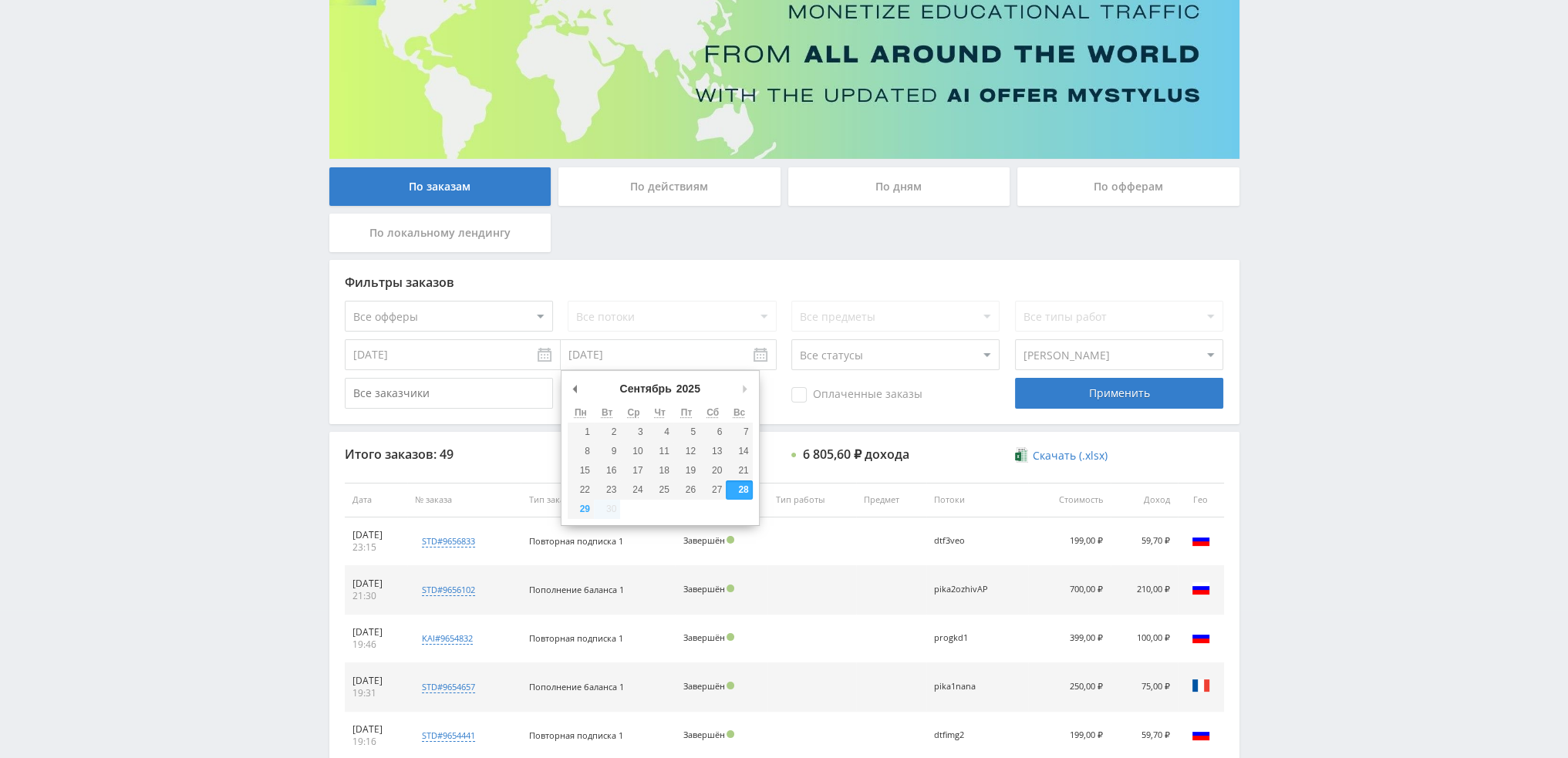
type input "[DATE]"
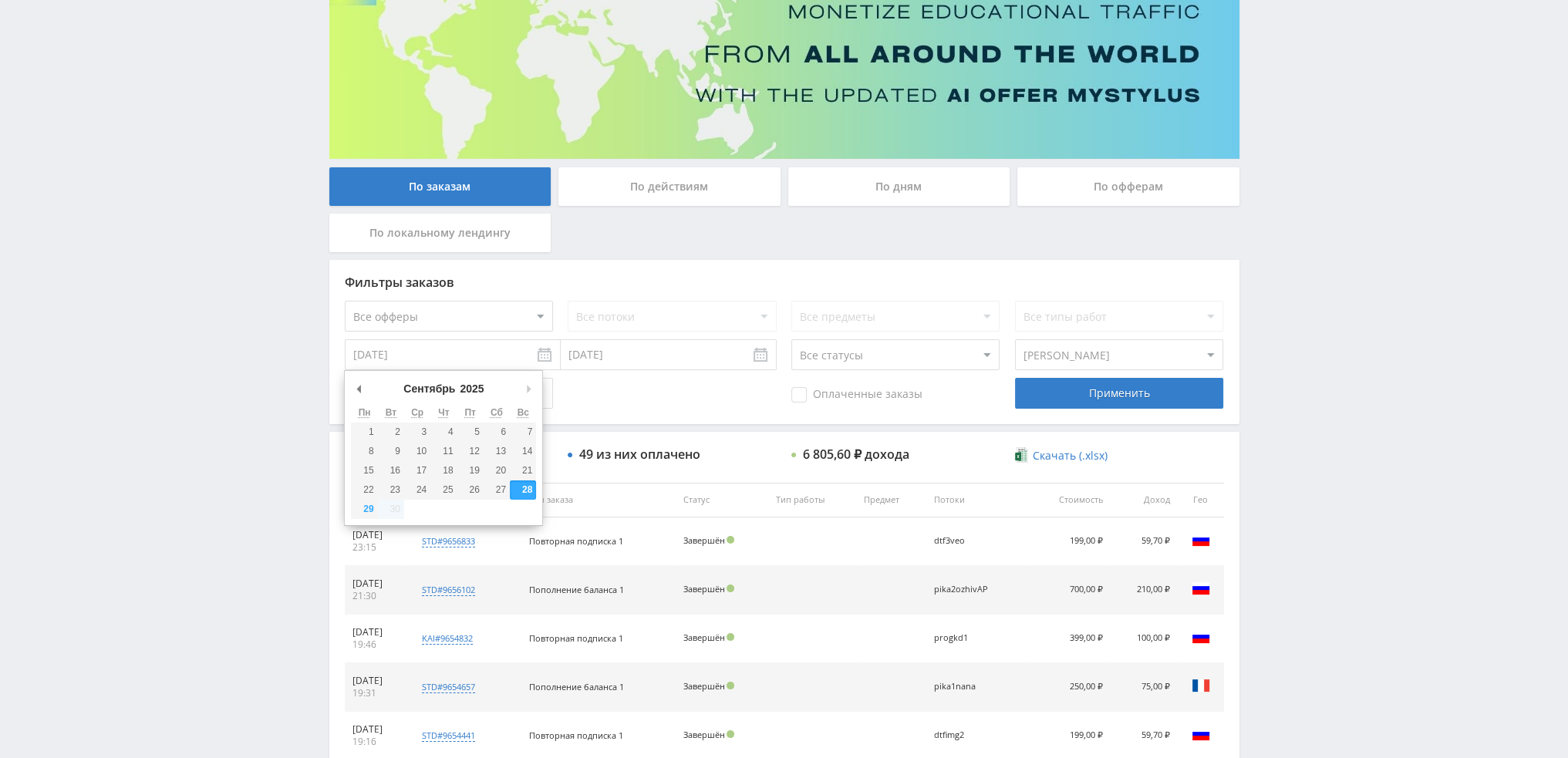
click at [540, 357] on input "[DATE]" at bounding box center [453, 355] width 216 height 31
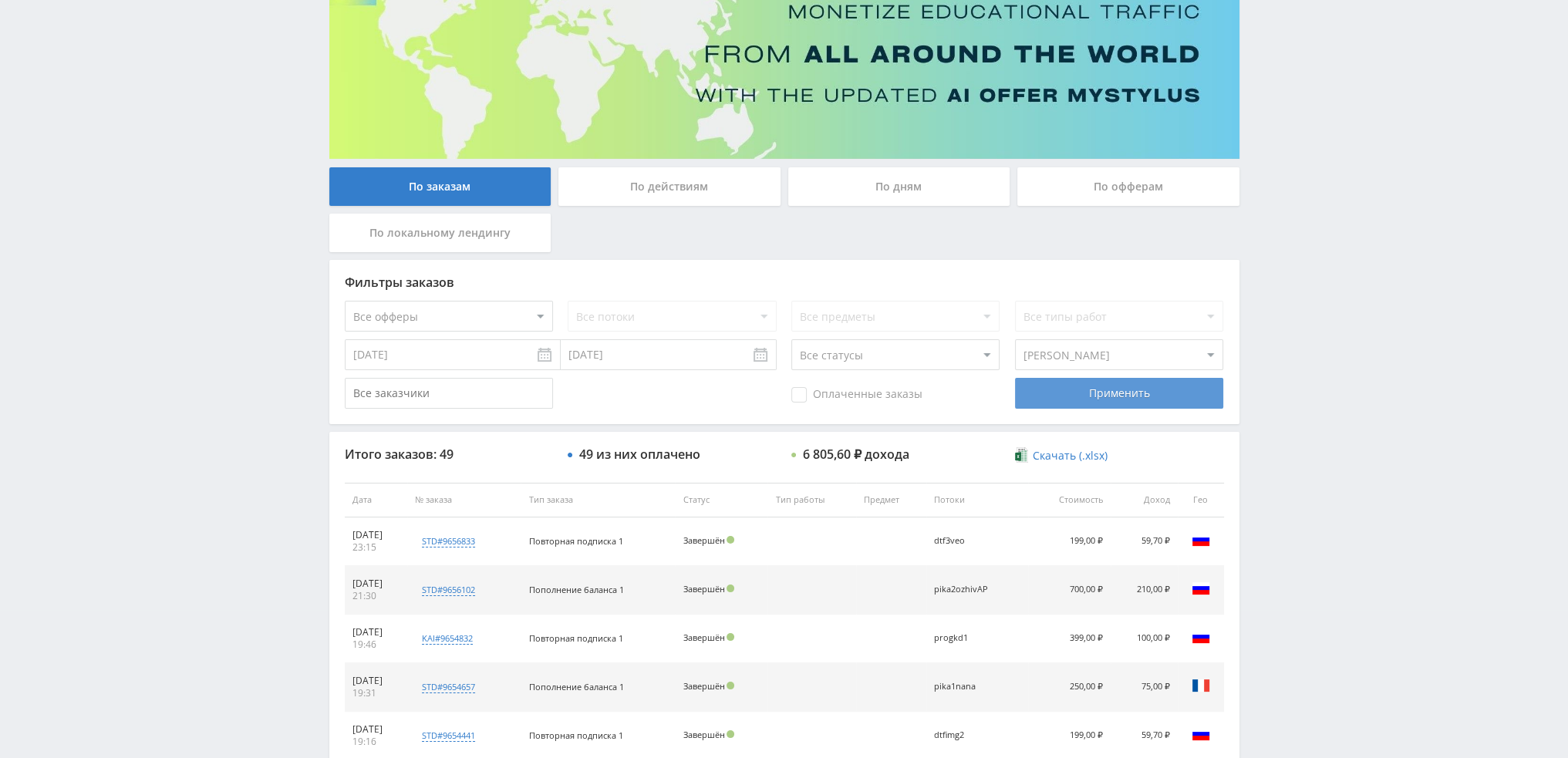
click at [1169, 390] on div "Применить" at bounding box center [1118, 393] width 208 height 31
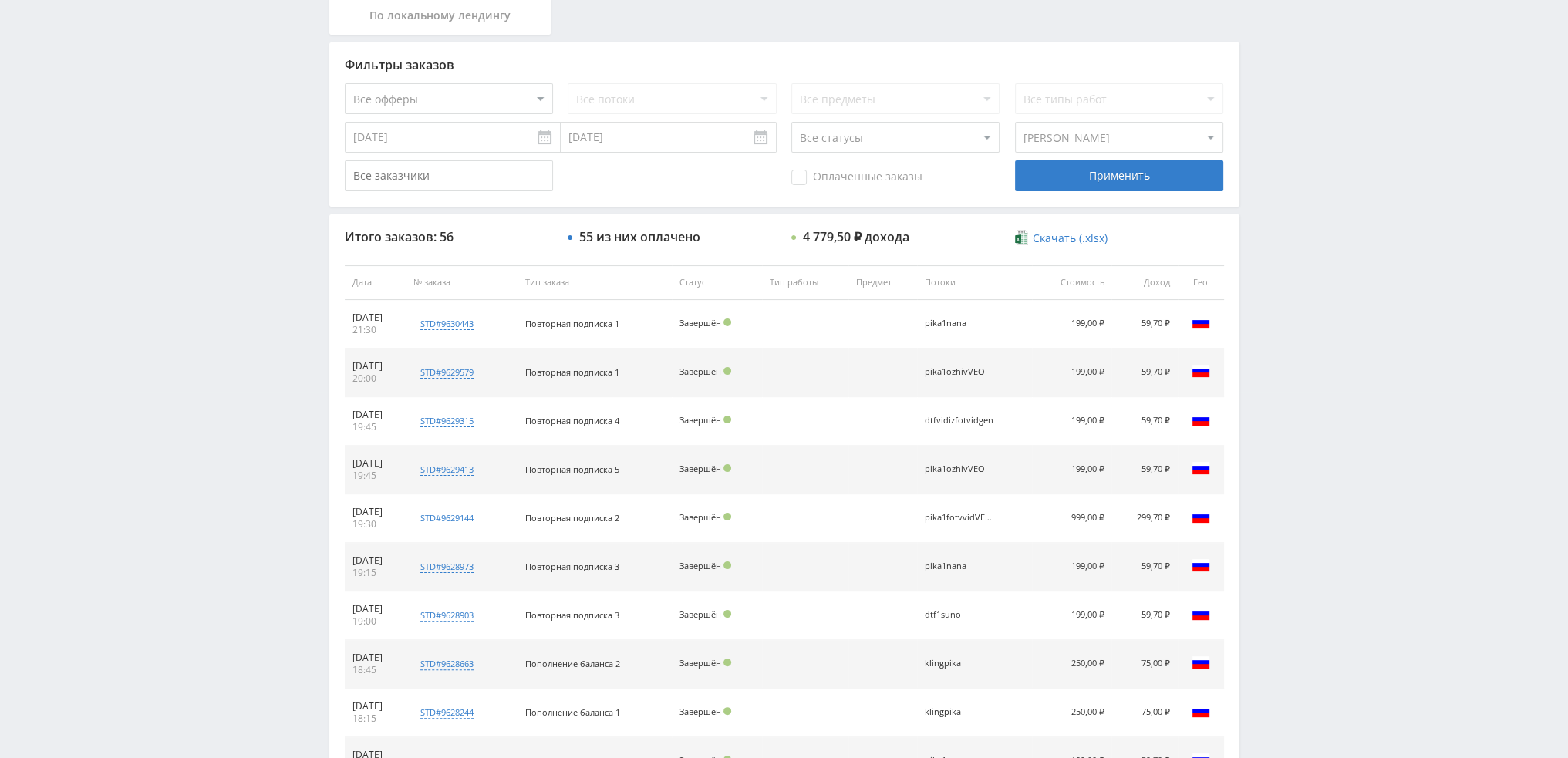
scroll to position [534, 0]
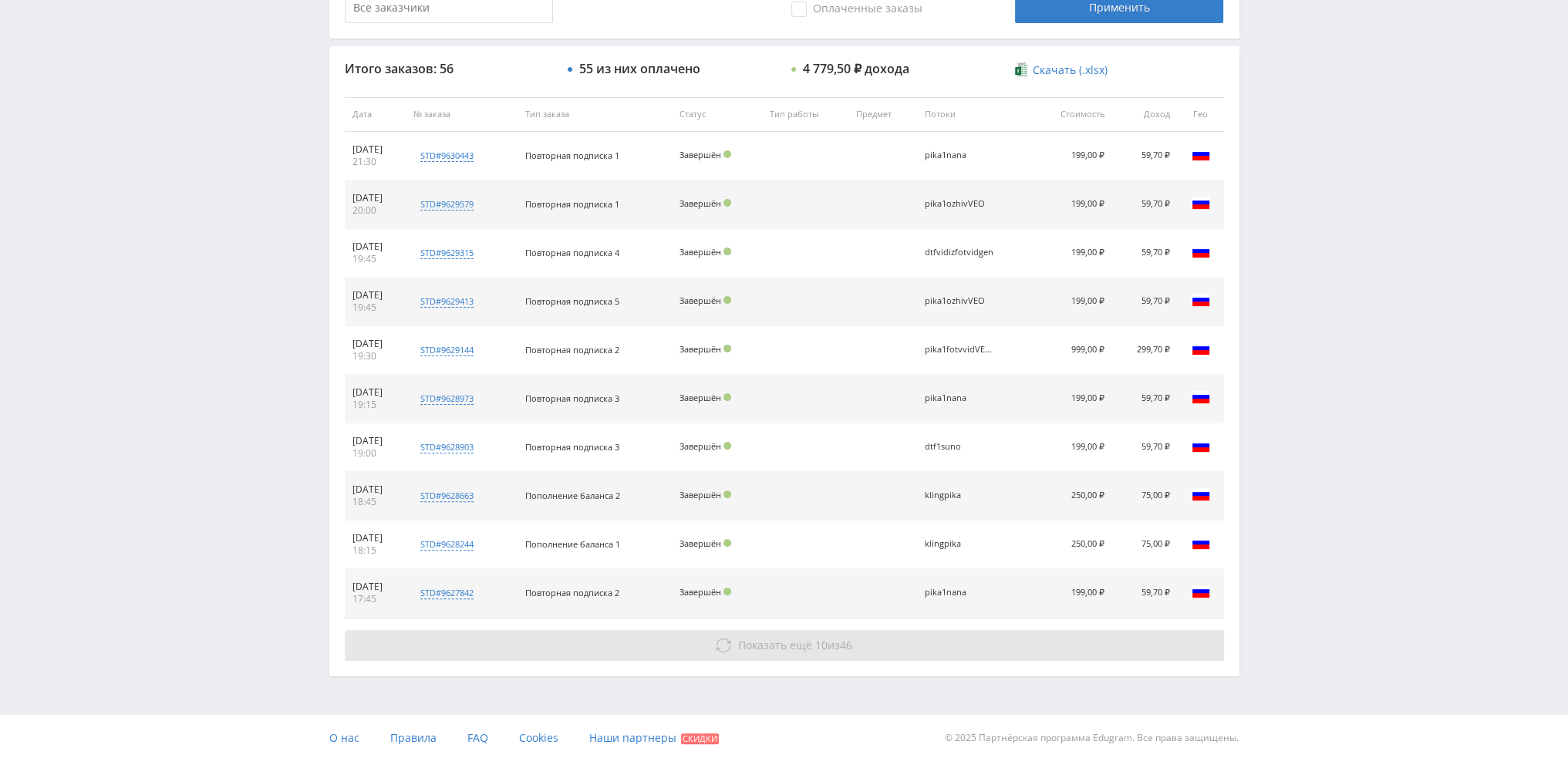
click at [774, 632] on button "Показать ещё 10 из 46" at bounding box center [784, 645] width 879 height 31
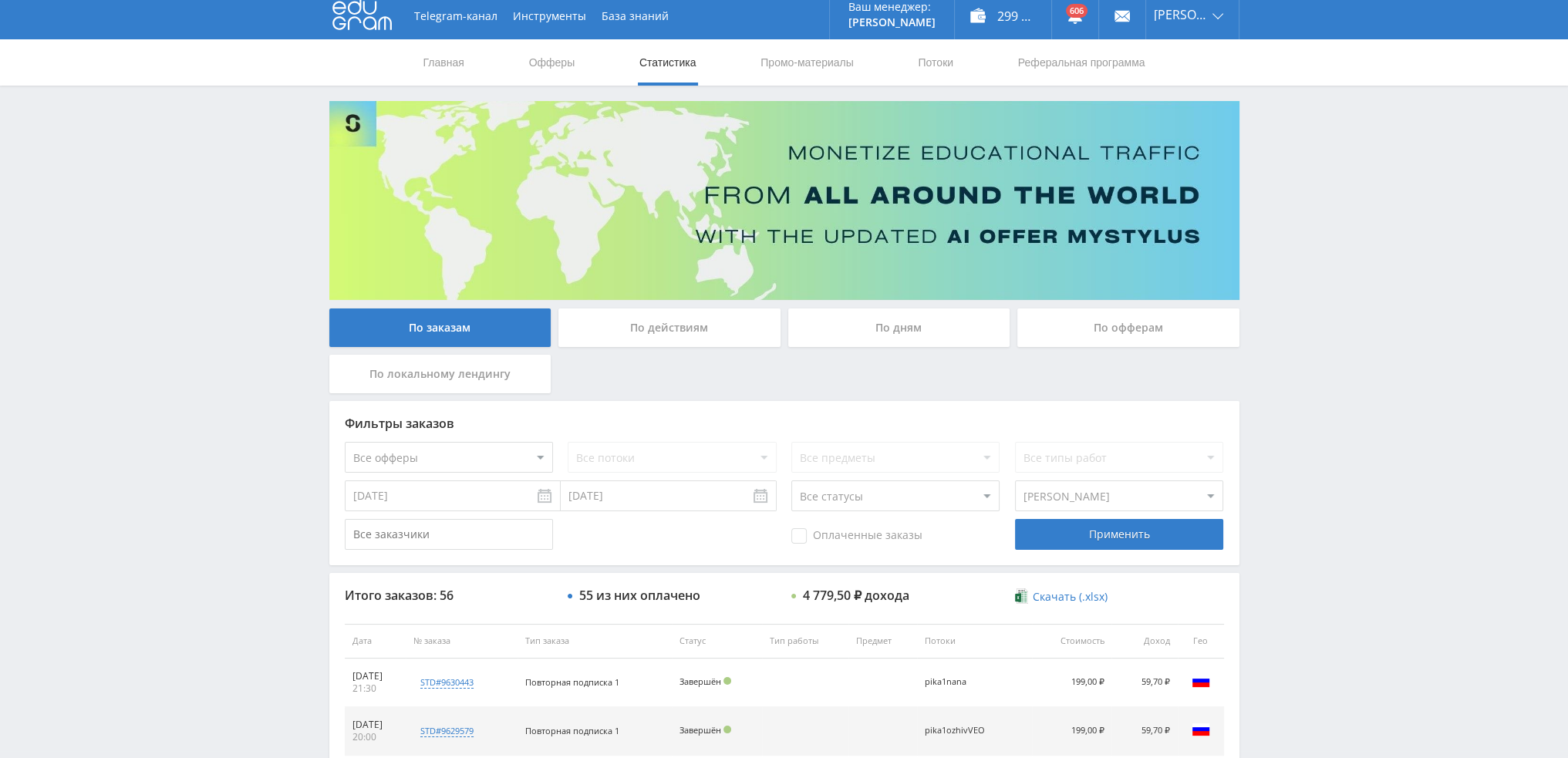
scroll to position [0, 0]
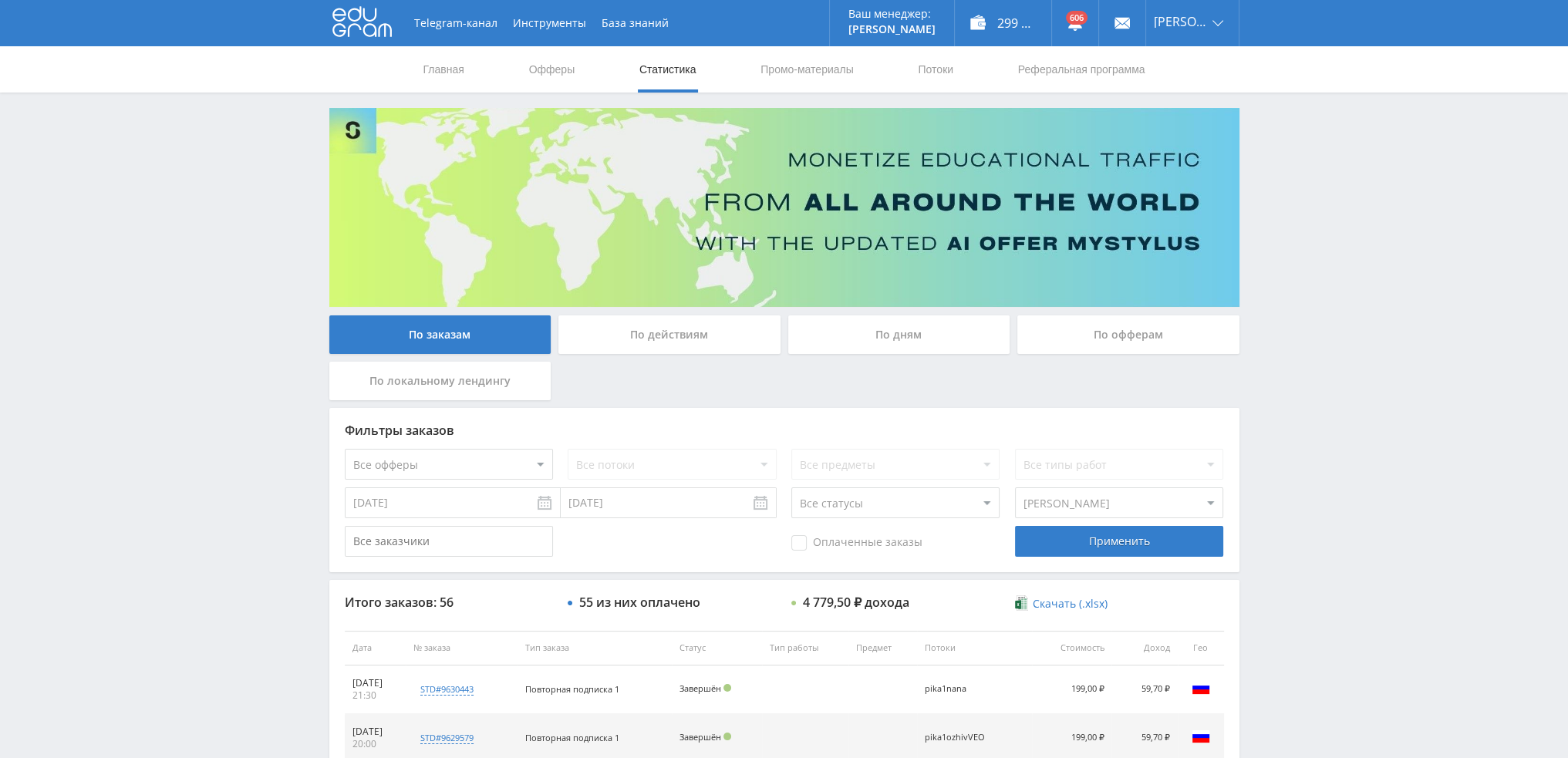
click at [890, 335] on div "По дням" at bounding box center [899, 335] width 222 height 38
click at [0, 0] on input "По дням" at bounding box center [0, 0] width 0 height 0
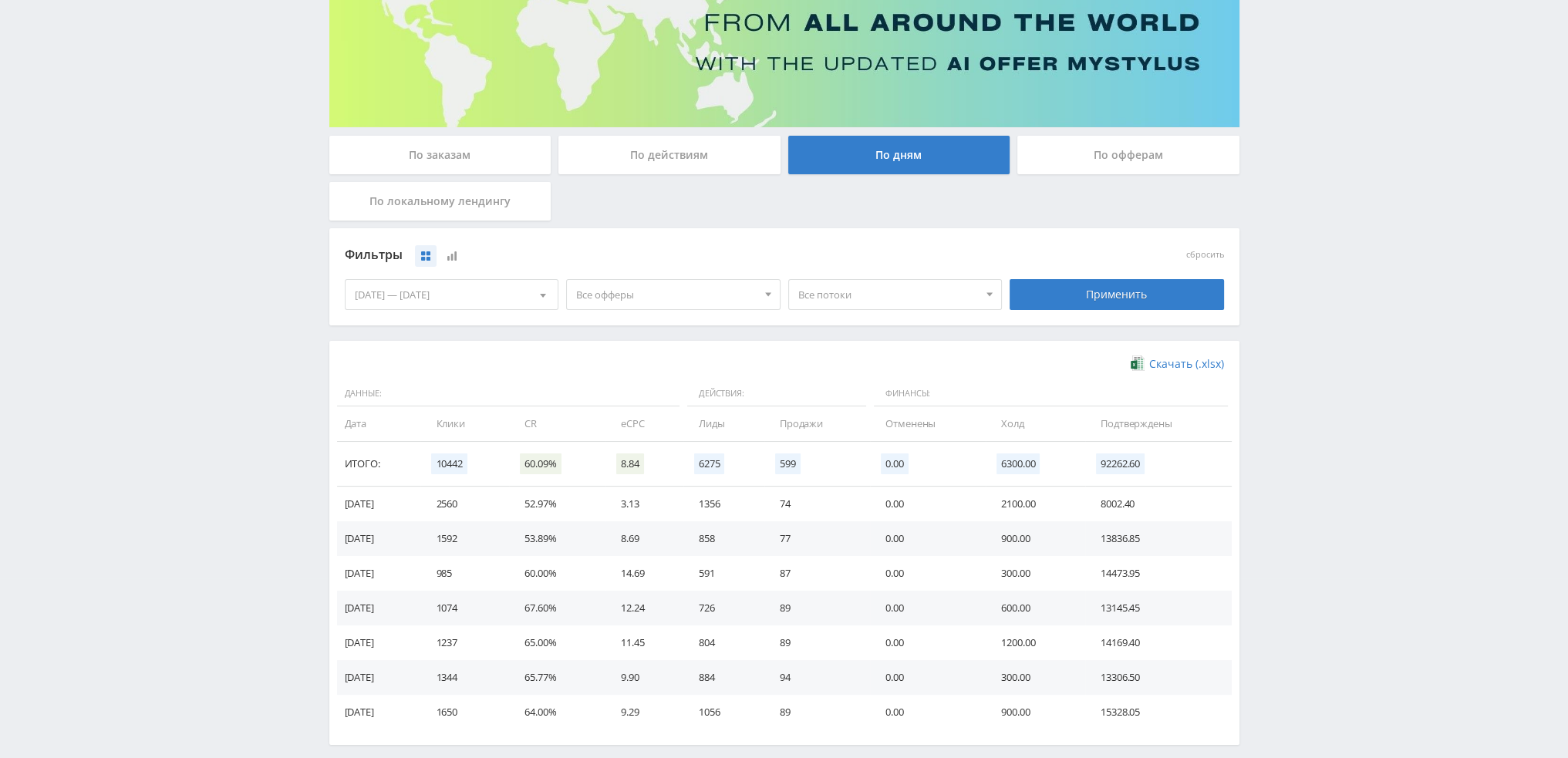
scroll to position [232, 0]
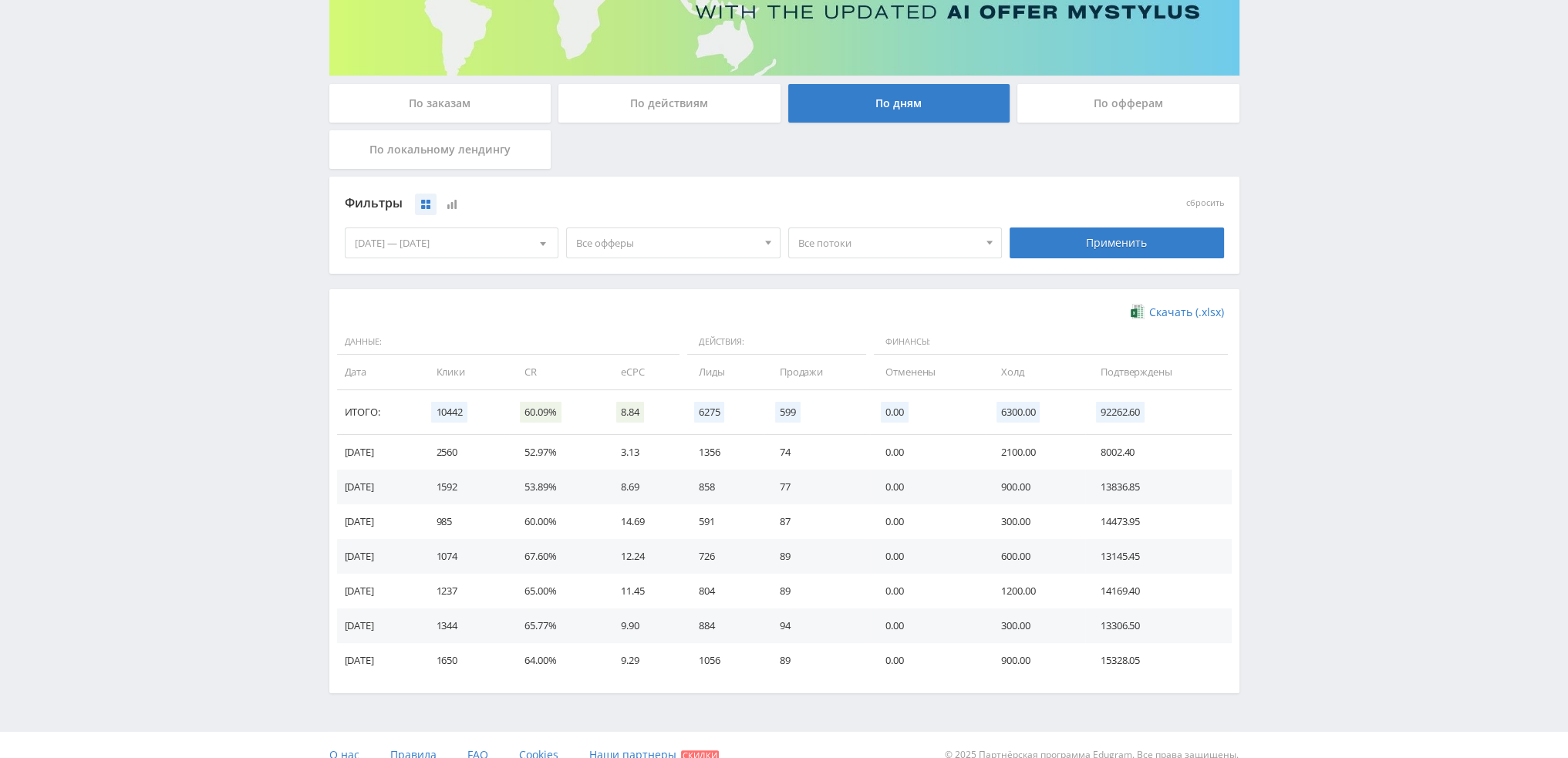
click at [679, 240] on span "Все офферы" at bounding box center [666, 243] width 181 height 30
click at [639, 404] on button "Study AI (RevShare)" at bounding box center [673, 403] width 212 height 22
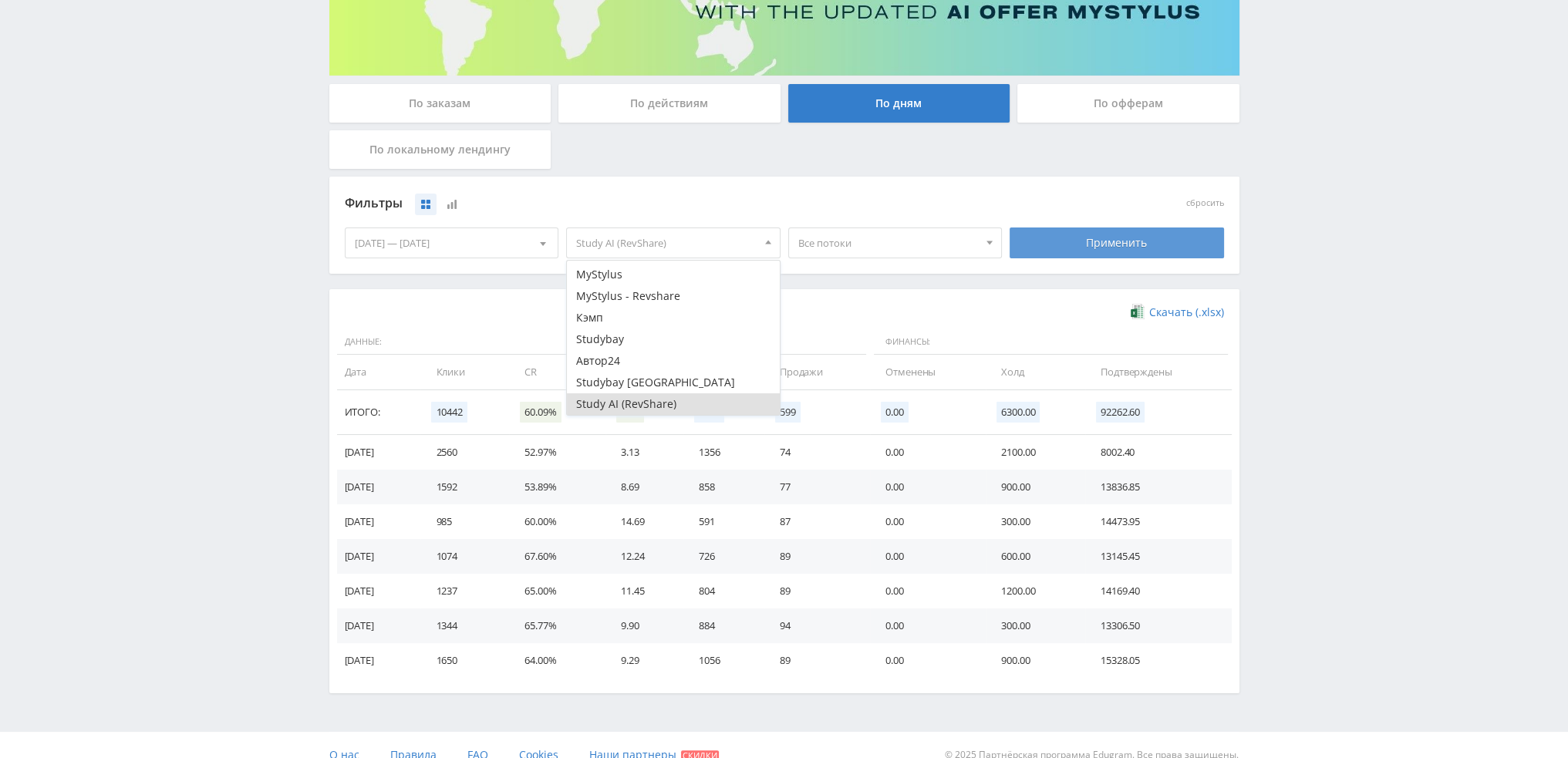
click at [1138, 253] on div "Применить" at bounding box center [1117, 243] width 214 height 31
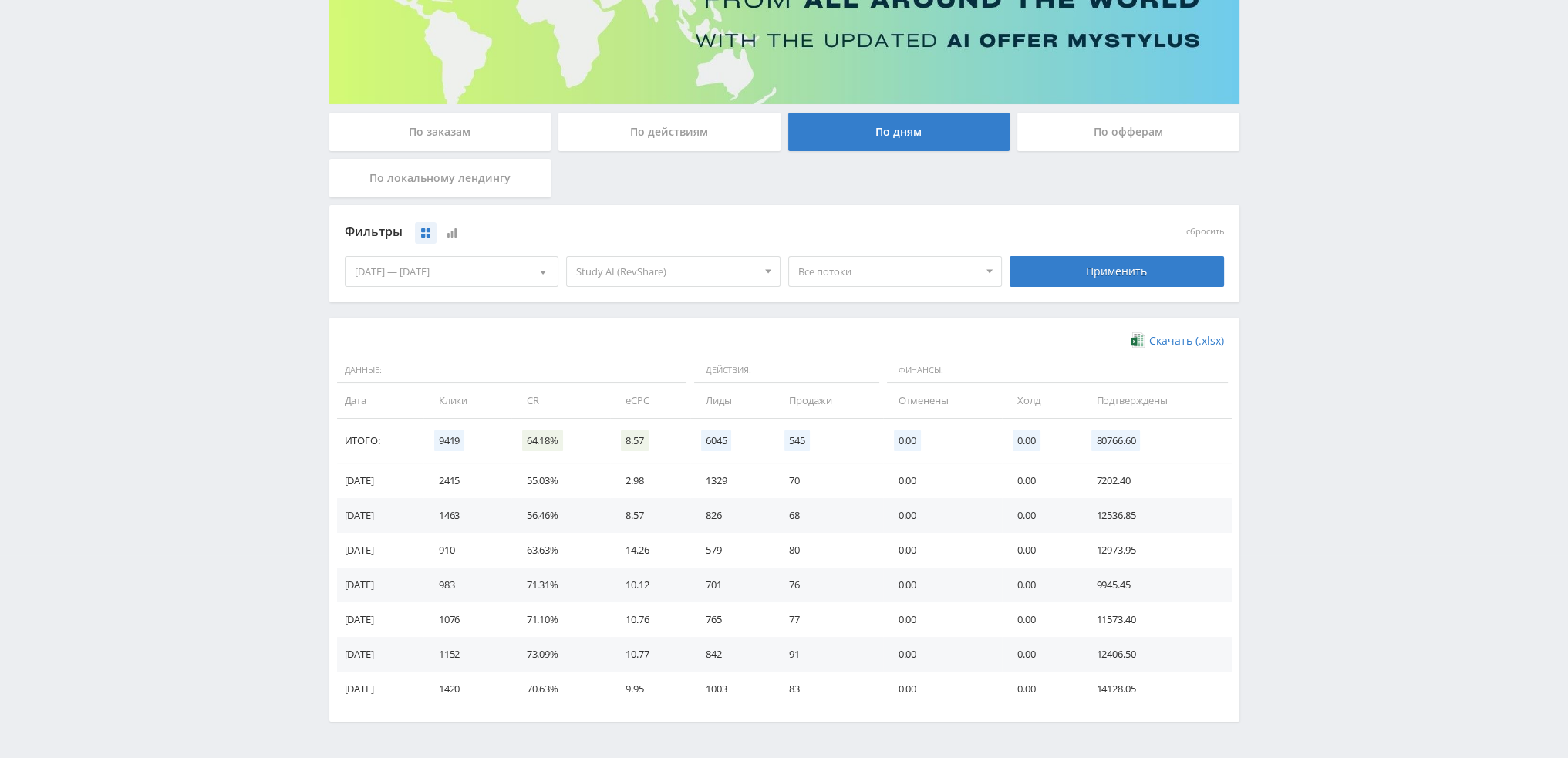
scroll to position [250, 0]
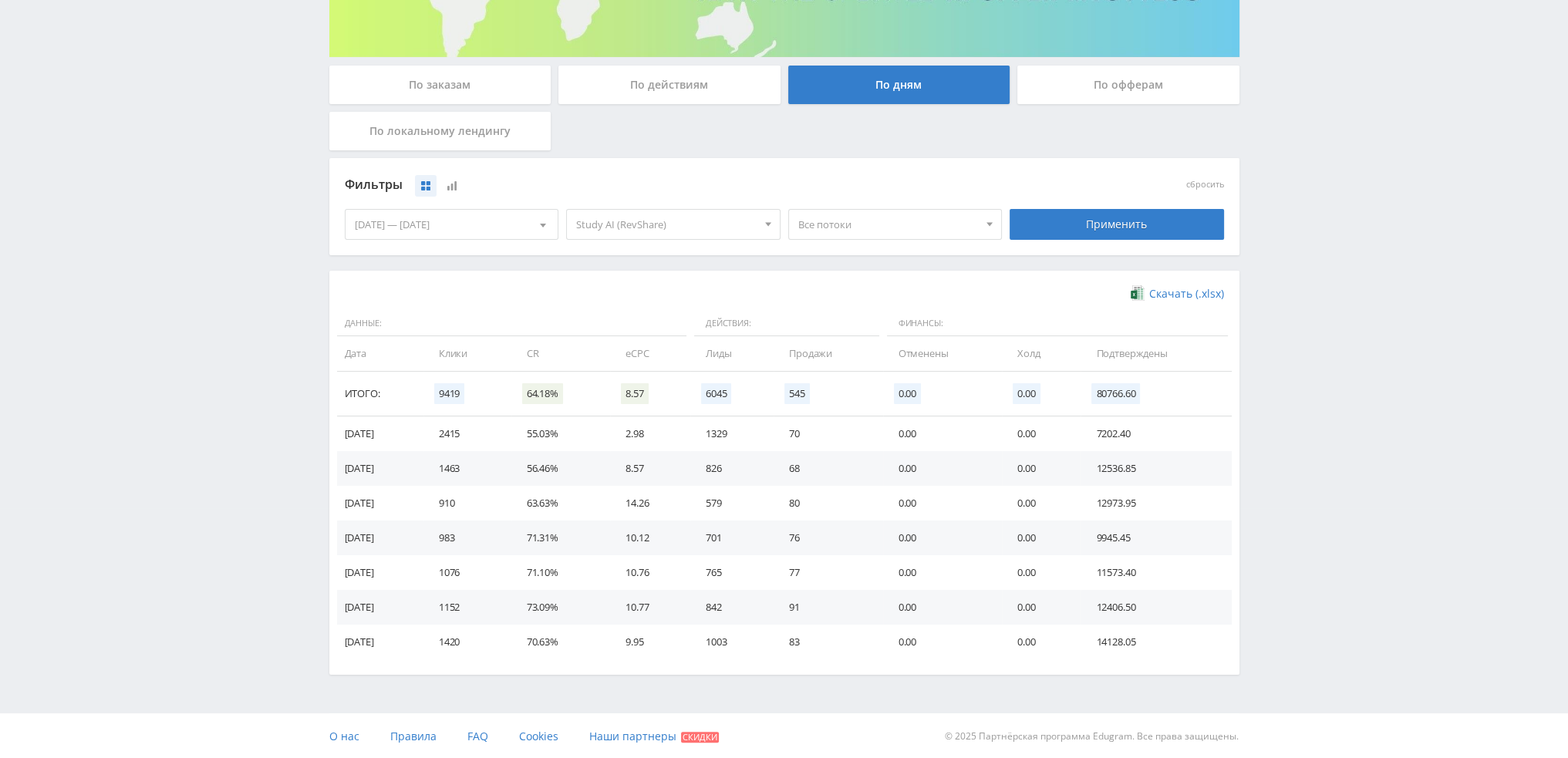
click at [861, 219] on span "Все потоки" at bounding box center [888, 224] width 181 height 30
click at [865, 256] on button "pika2ozhivVEO3" at bounding box center [895, 259] width 212 height 22
drag, startPoint x: 867, startPoint y: 275, endPoint x: 867, endPoint y: 293, distance: 18.0
click at [867, 276] on button "pika2ozhivKLI1" at bounding box center [895, 280] width 212 height 22
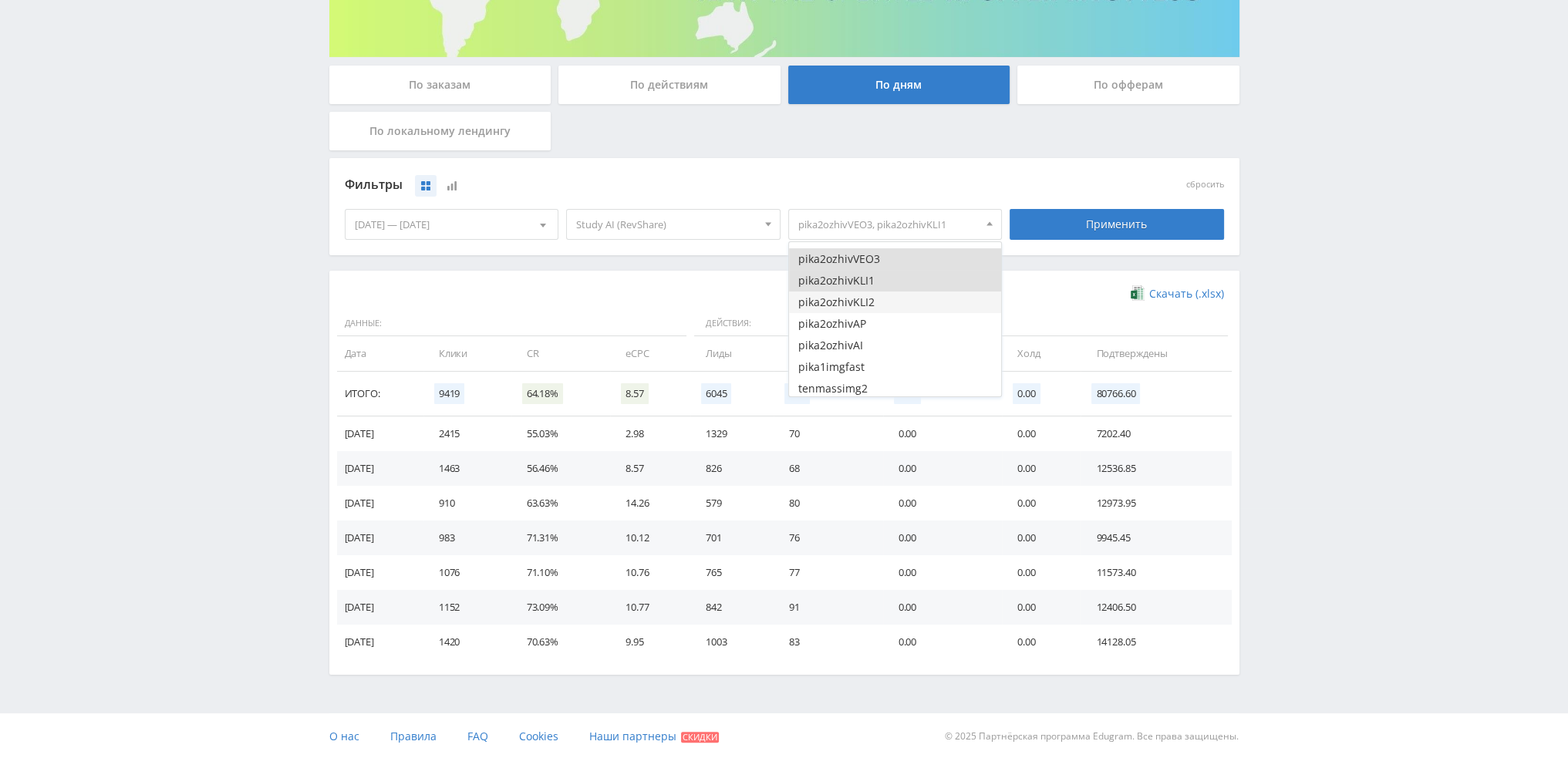
click at [867, 296] on button "pika2ozhivKLI2" at bounding box center [895, 302] width 212 height 22
click at [868, 320] on button "pika2ozhivAP" at bounding box center [895, 323] width 212 height 22
click at [870, 342] on button "pika2ozhivAI" at bounding box center [895, 345] width 212 height 22
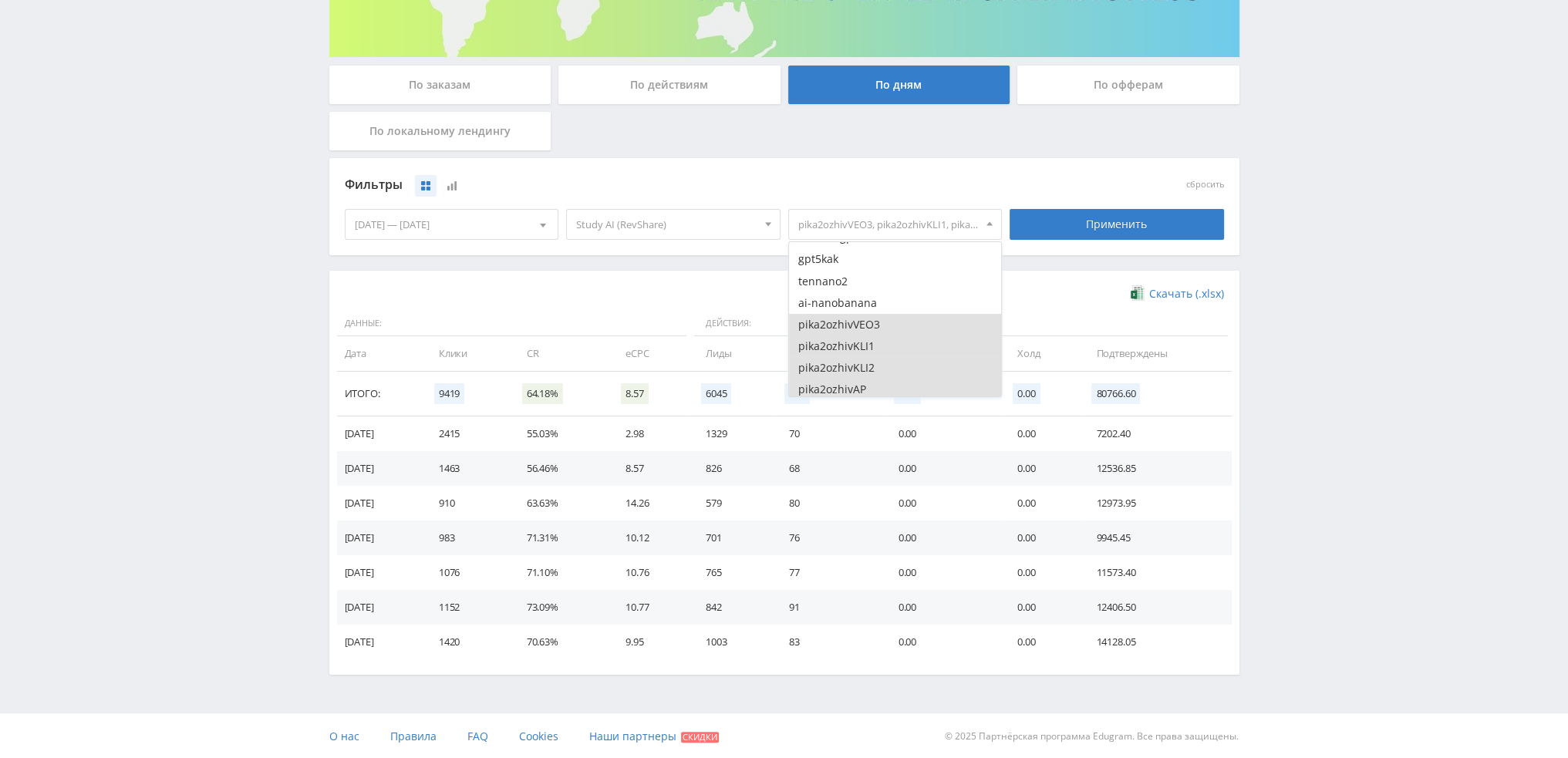
scroll to position [2711, 0]
click at [1084, 228] on div "Применить" at bounding box center [1117, 224] width 214 height 31
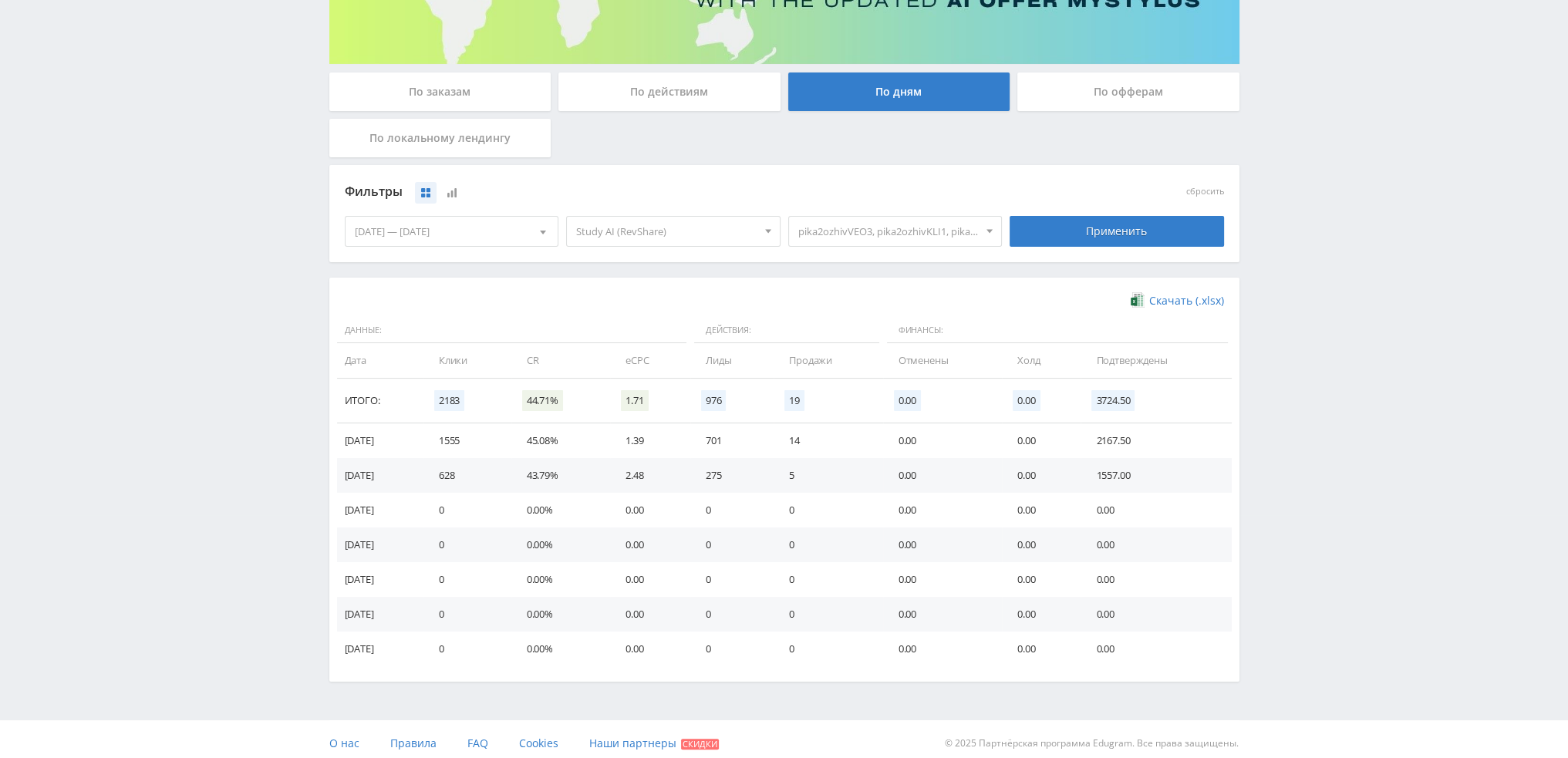
scroll to position [250, 0]
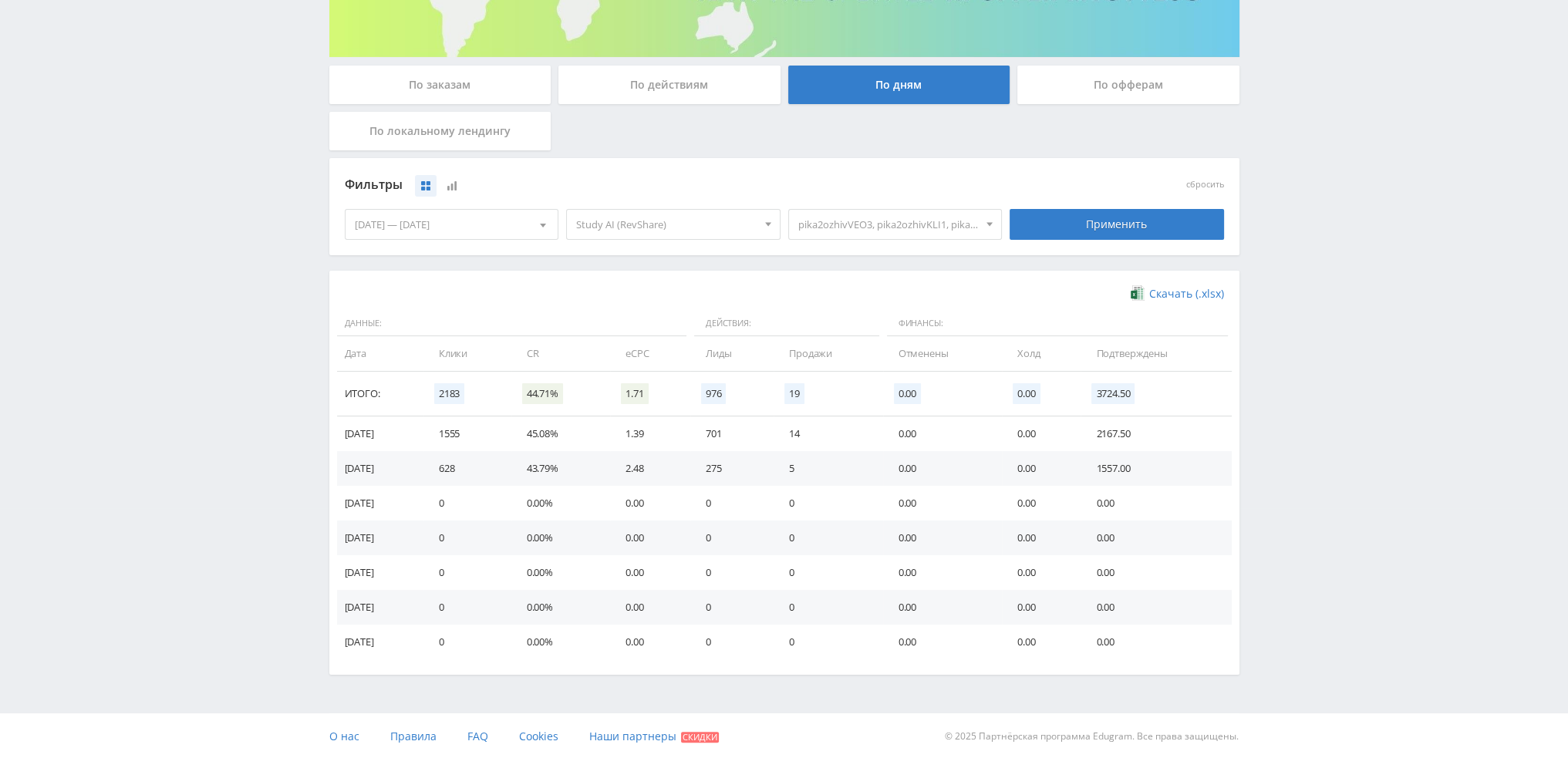
click at [872, 224] on span "pika2ozhivVEO3, pika2ozhivKLI1, pika2ozhivKLI2, pika2ozhivAP, pika2ozhivAI" at bounding box center [888, 224] width 181 height 30
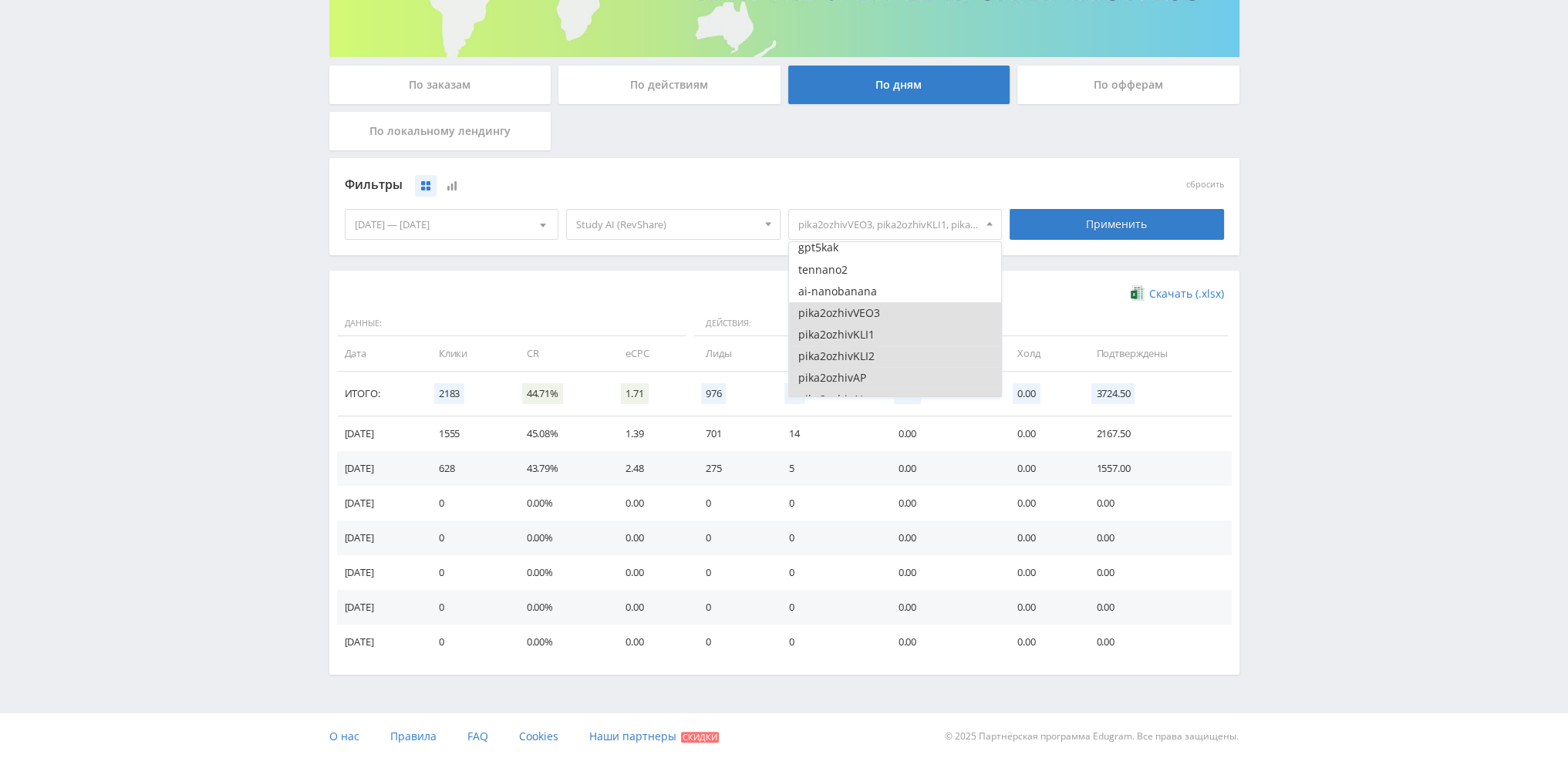
scroll to position [2788, 0]
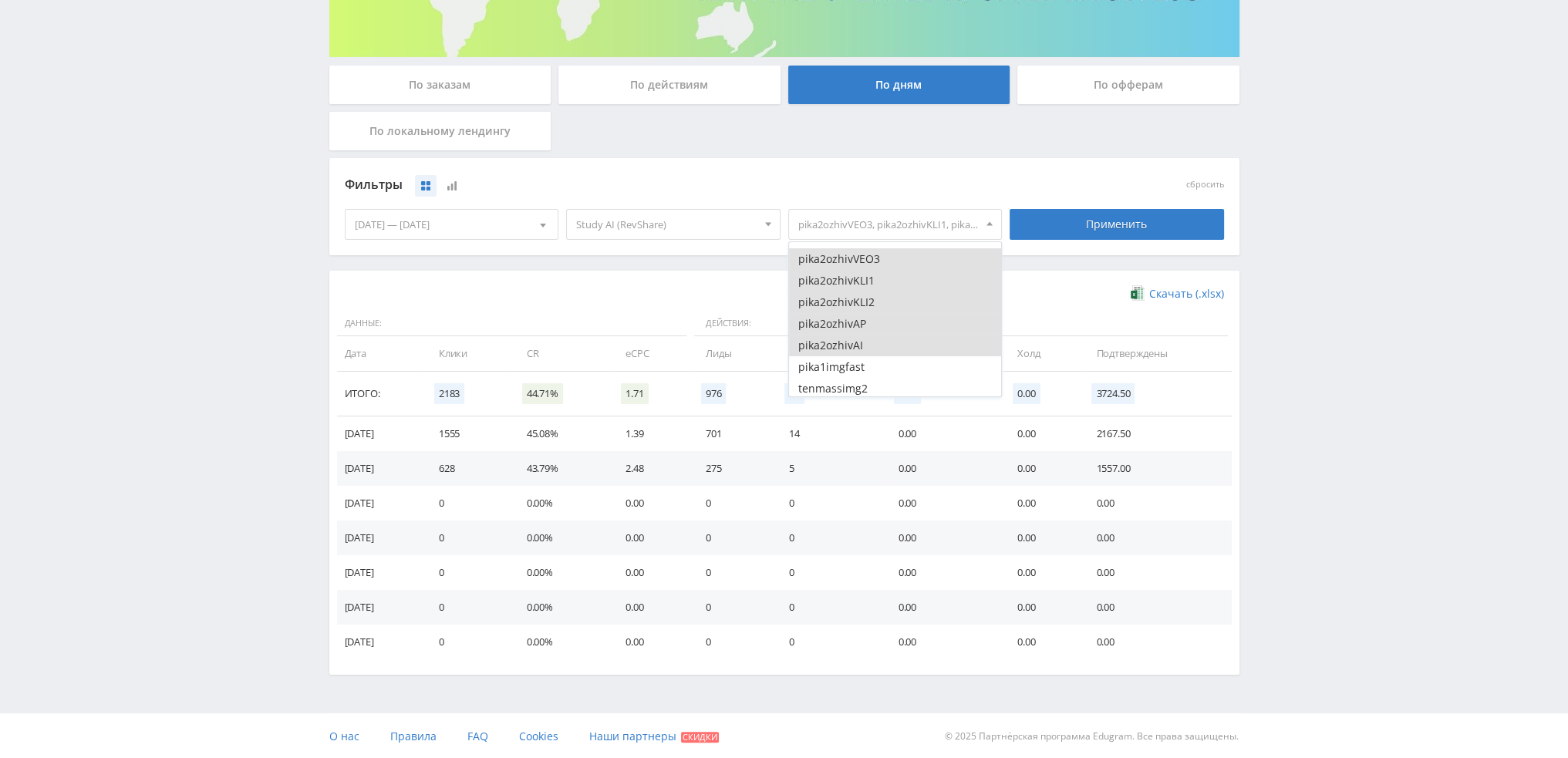
drag, startPoint x: 871, startPoint y: 260, endPoint x: 870, endPoint y: 273, distance: 13.0
click at [871, 262] on button "pika2ozhivVEO3" at bounding box center [895, 259] width 212 height 22
drag, startPoint x: 867, startPoint y: 278, endPoint x: 863, endPoint y: 295, distance: 17.5
click at [867, 280] on button "pika2ozhivKLI1" at bounding box center [895, 280] width 212 height 22
click at [863, 300] on button "pika2ozhivKLI2" at bounding box center [895, 302] width 212 height 22
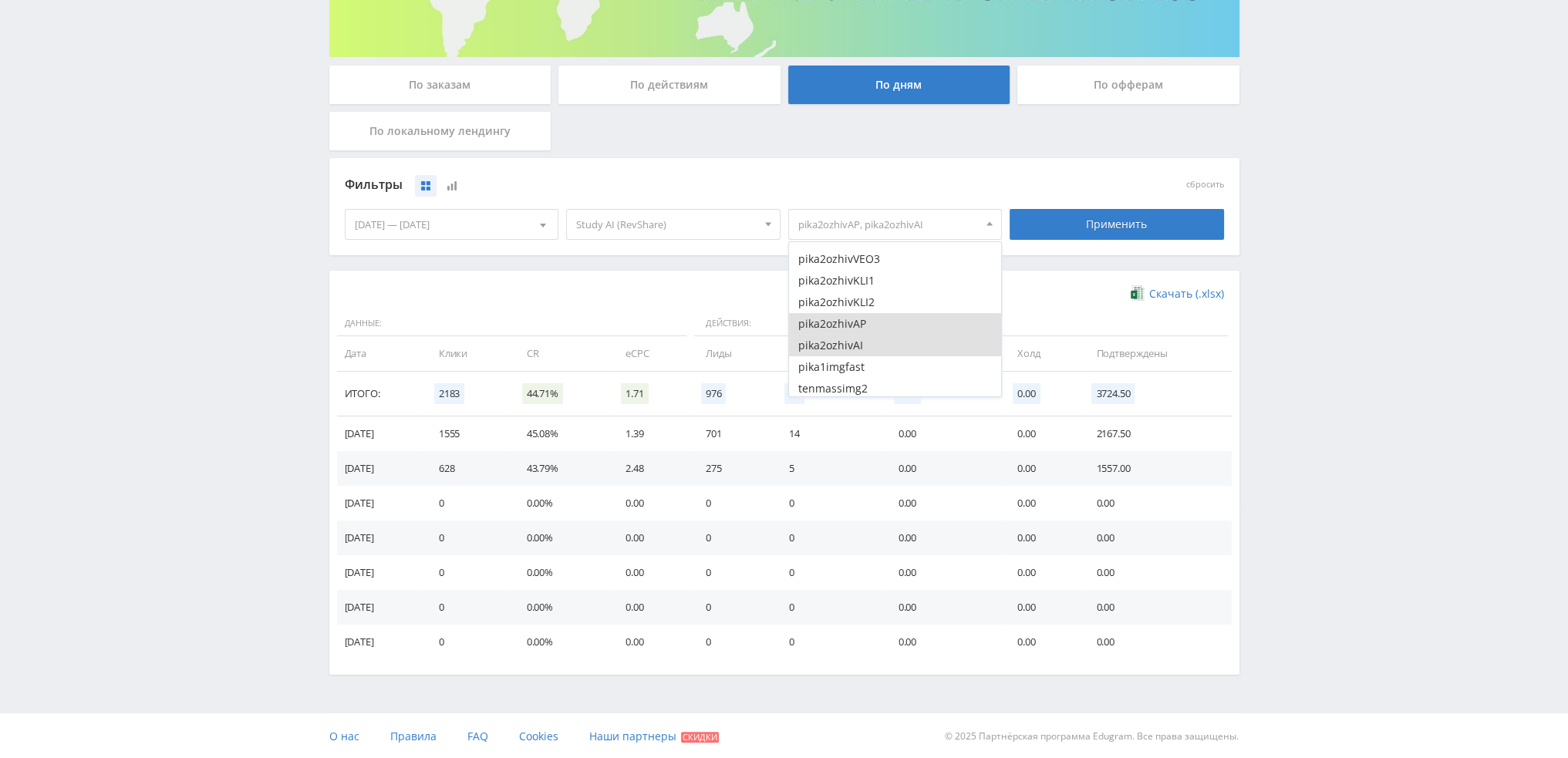
drag, startPoint x: 862, startPoint y: 317, endPoint x: 862, endPoint y: 330, distance: 13.0
click at [862, 319] on button "pika2ozhivAP" at bounding box center [895, 323] width 212 height 22
click at [863, 345] on button "pika2ozhivAI" at bounding box center [895, 345] width 212 height 22
click at [867, 314] on button "pozd1ozhiv" at bounding box center [895, 314] width 212 height 22
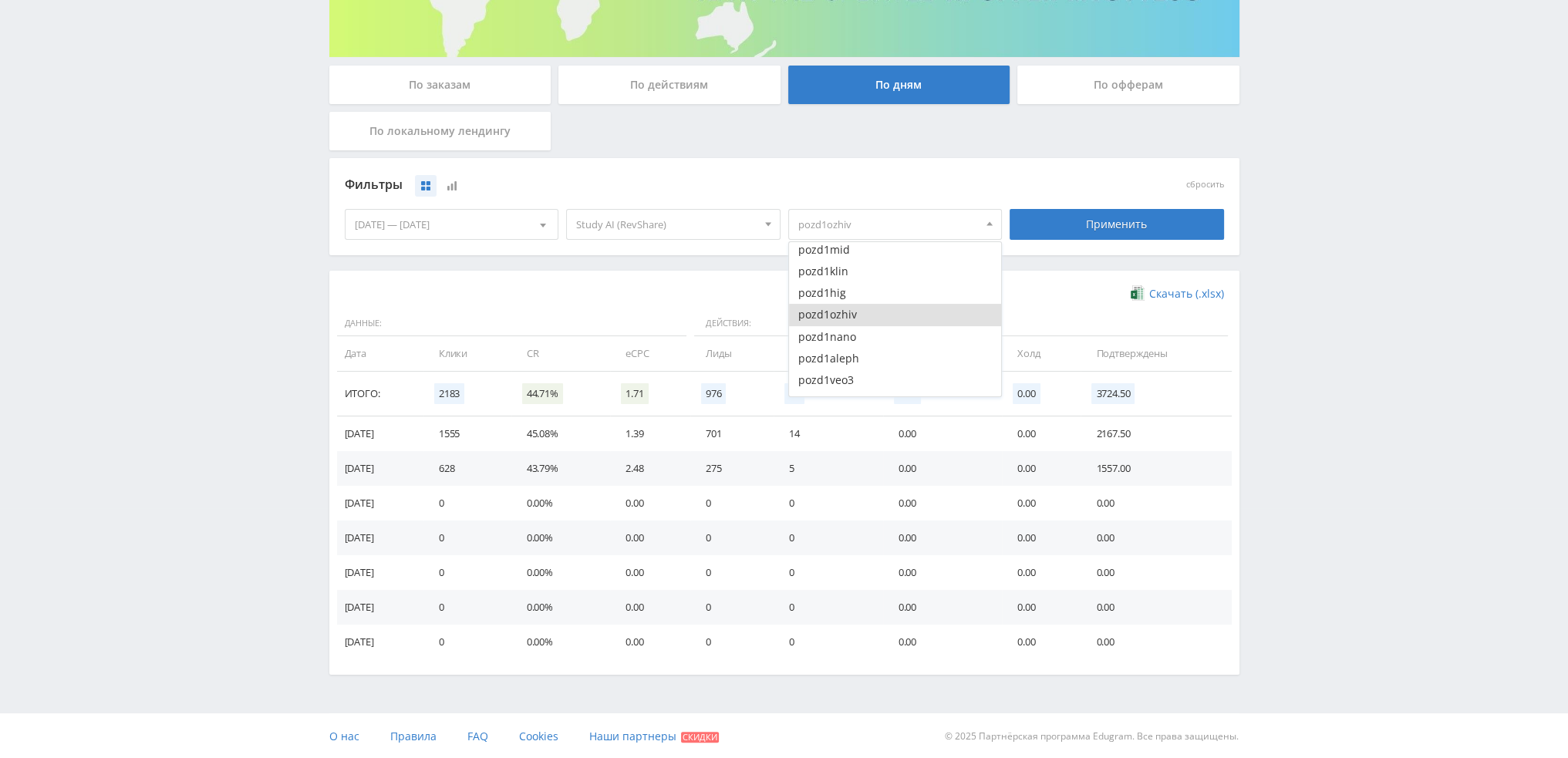
click at [867, 314] on button "pozd1ozhiv" at bounding box center [895, 314] width 212 height 22
click at [867, 308] on button "pika1ozhivAN" at bounding box center [895, 312] width 212 height 22
click at [870, 289] on button "pika1ozhivKLI" at bounding box center [895, 291] width 212 height 22
click at [872, 266] on button "pika1ozhivVEO" at bounding box center [895, 269] width 212 height 22
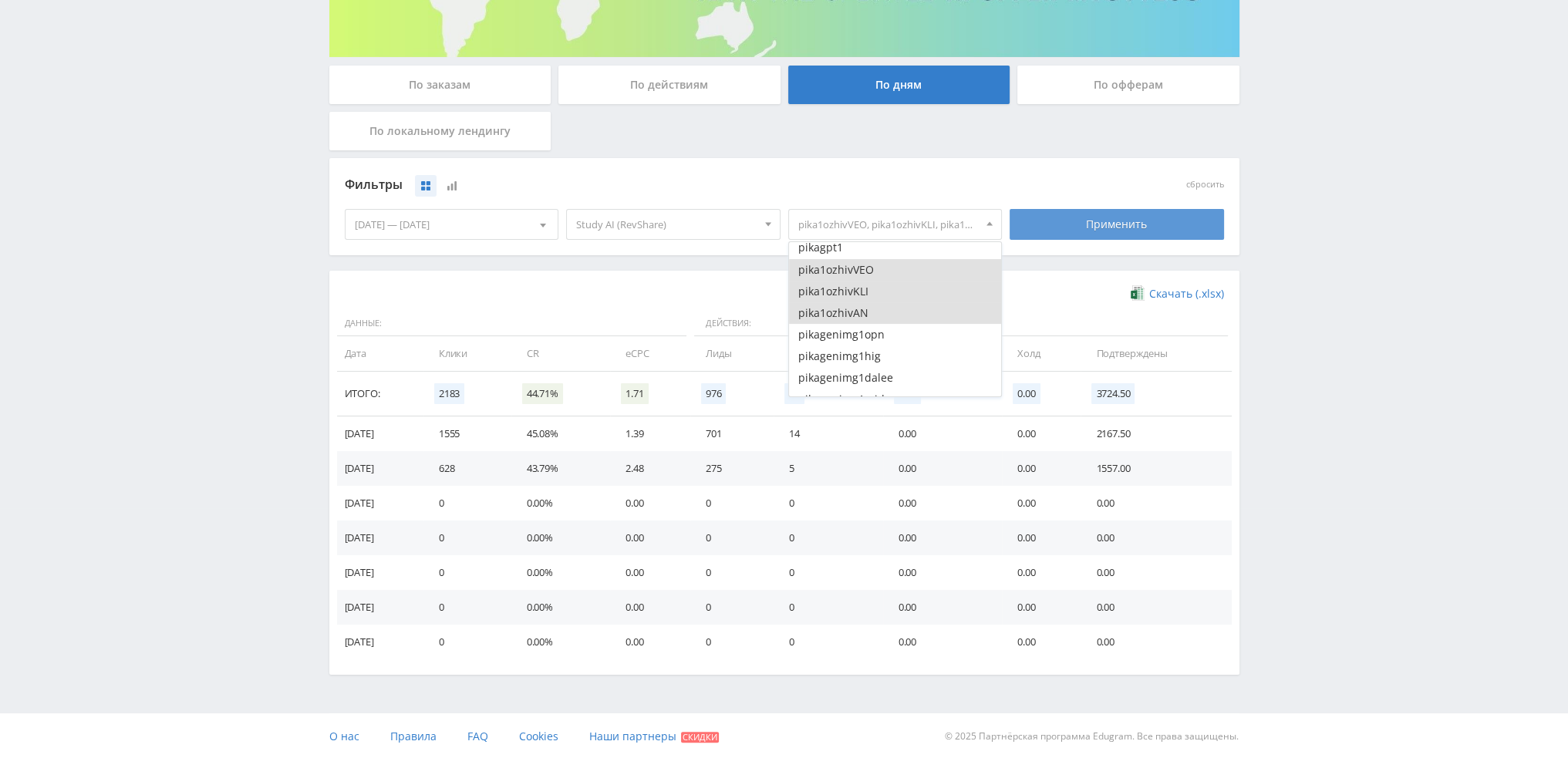
click at [1137, 220] on div "Применить" at bounding box center [1117, 224] width 214 height 31
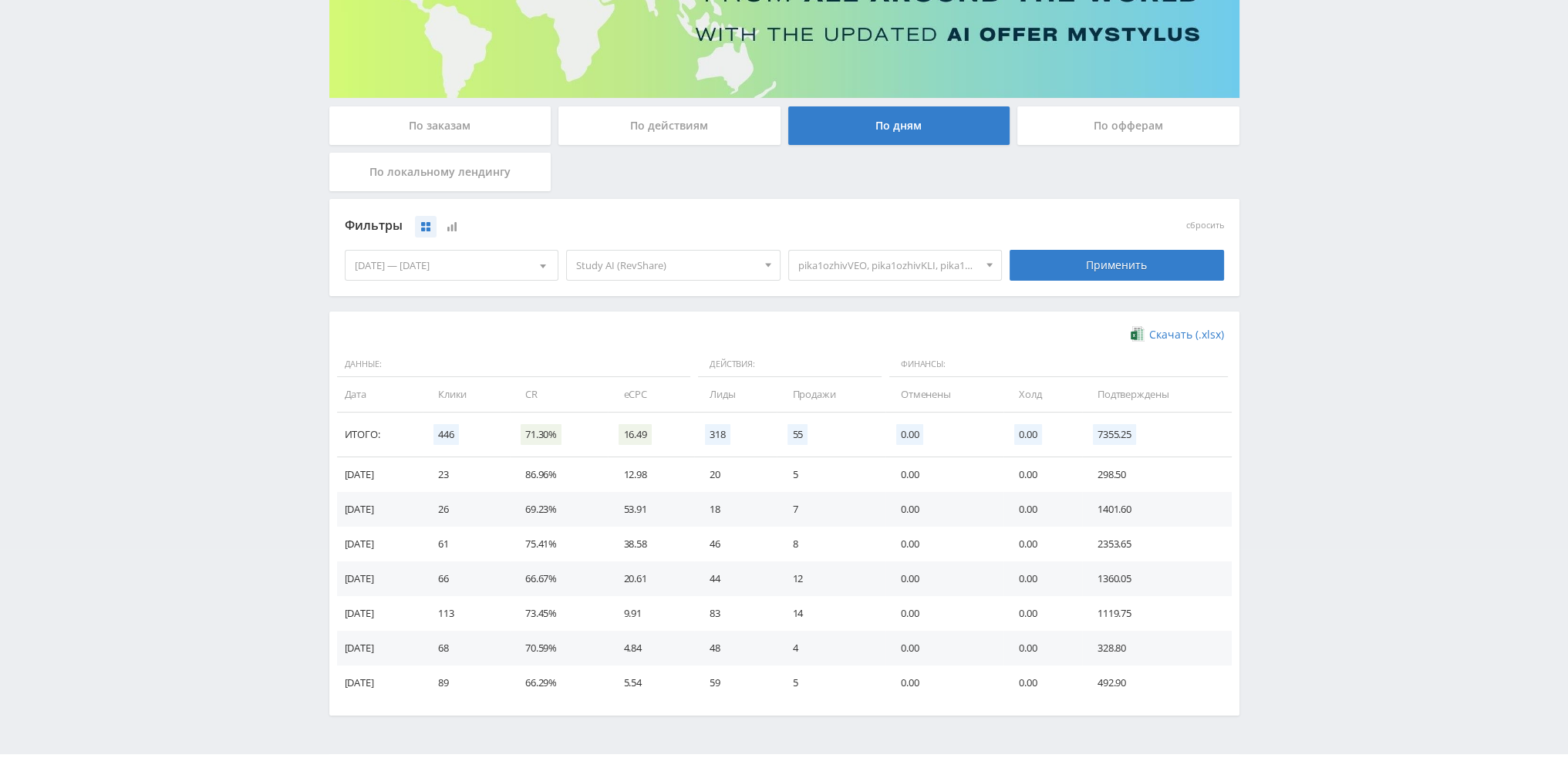
scroll to position [96, 0]
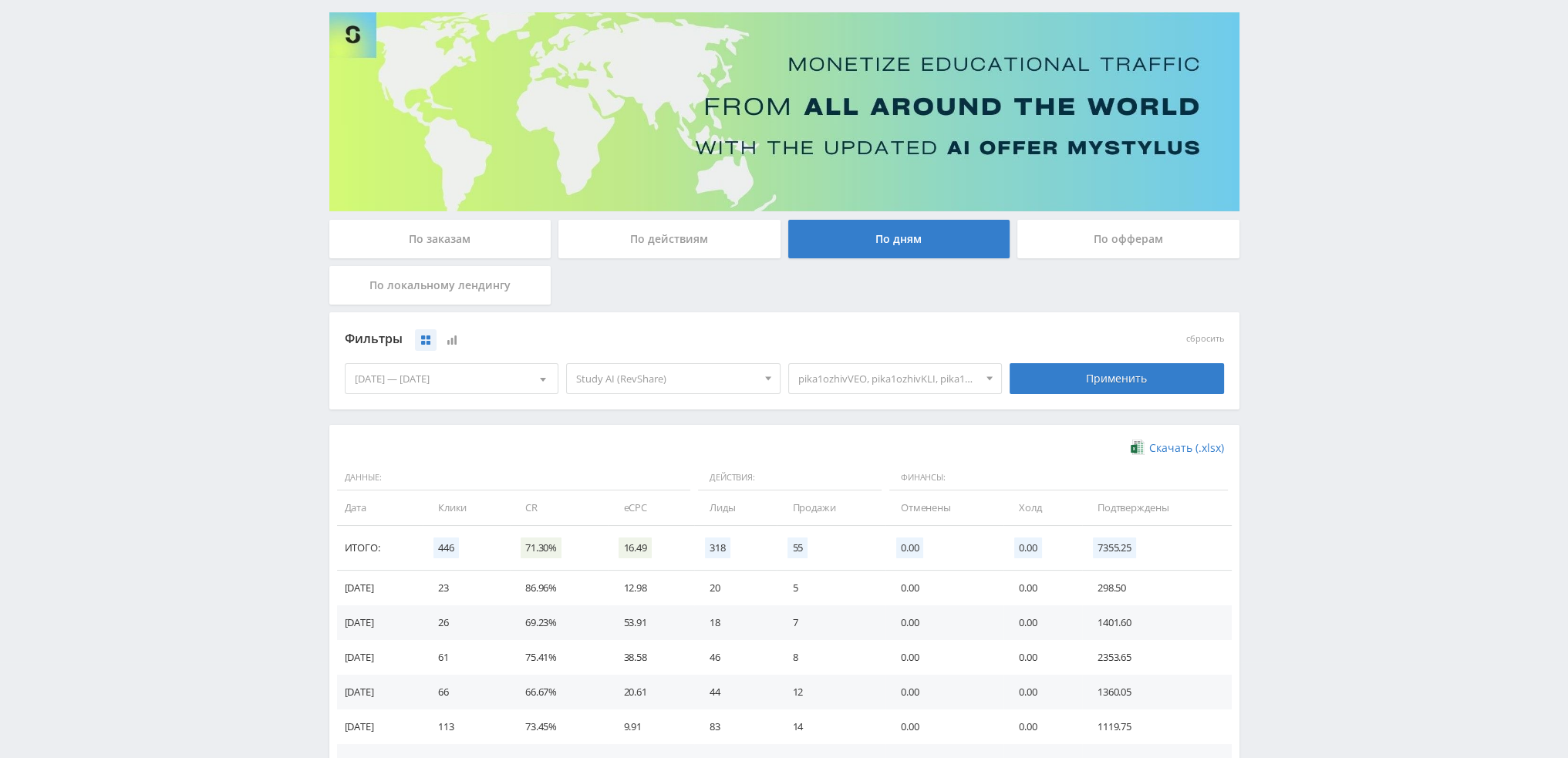
click at [669, 234] on div "По действиям" at bounding box center [669, 239] width 222 height 38
click at [0, 0] on input "По действиям" at bounding box center [0, 0] width 0 height 0
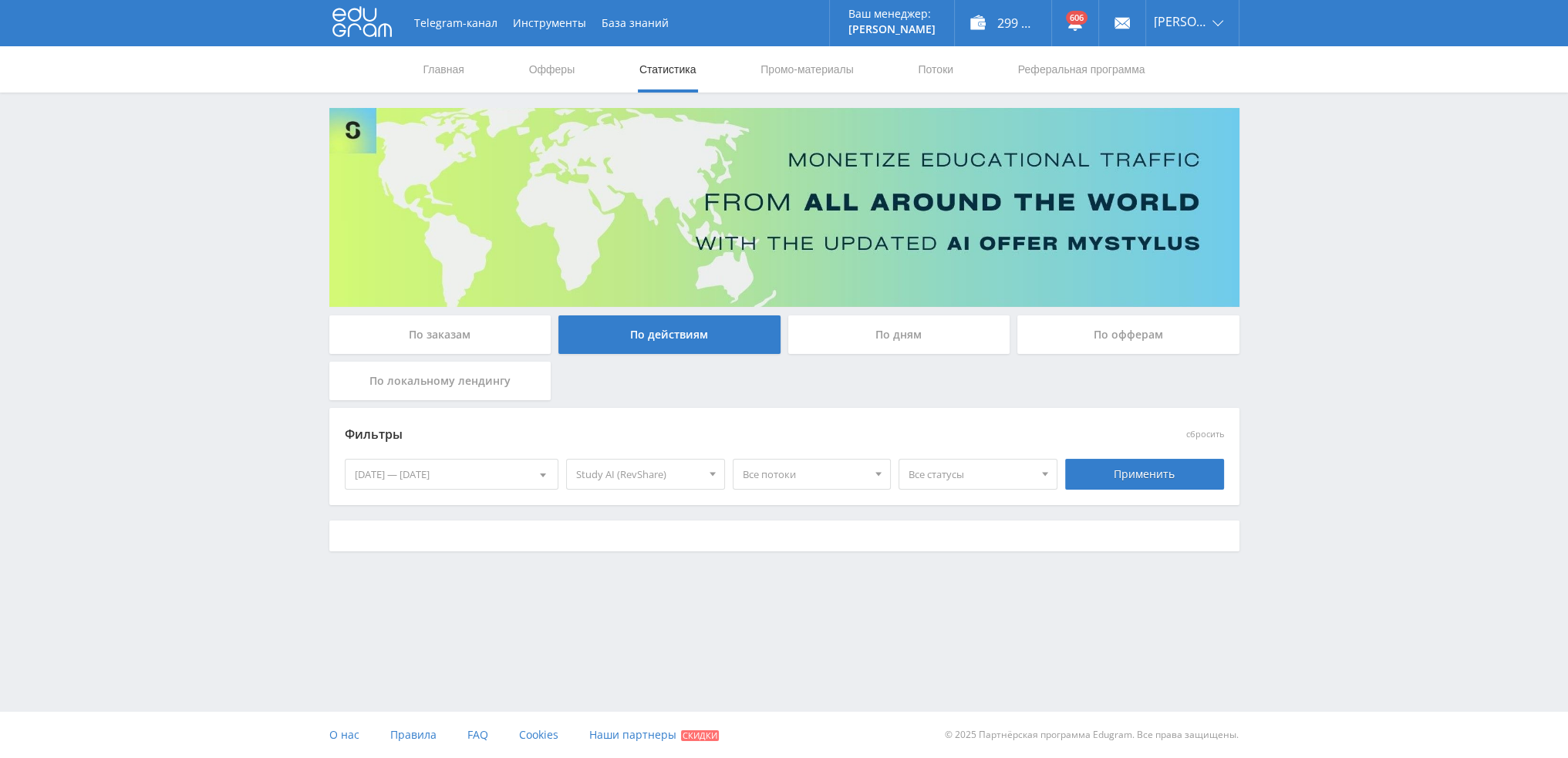
scroll to position [0, 0]
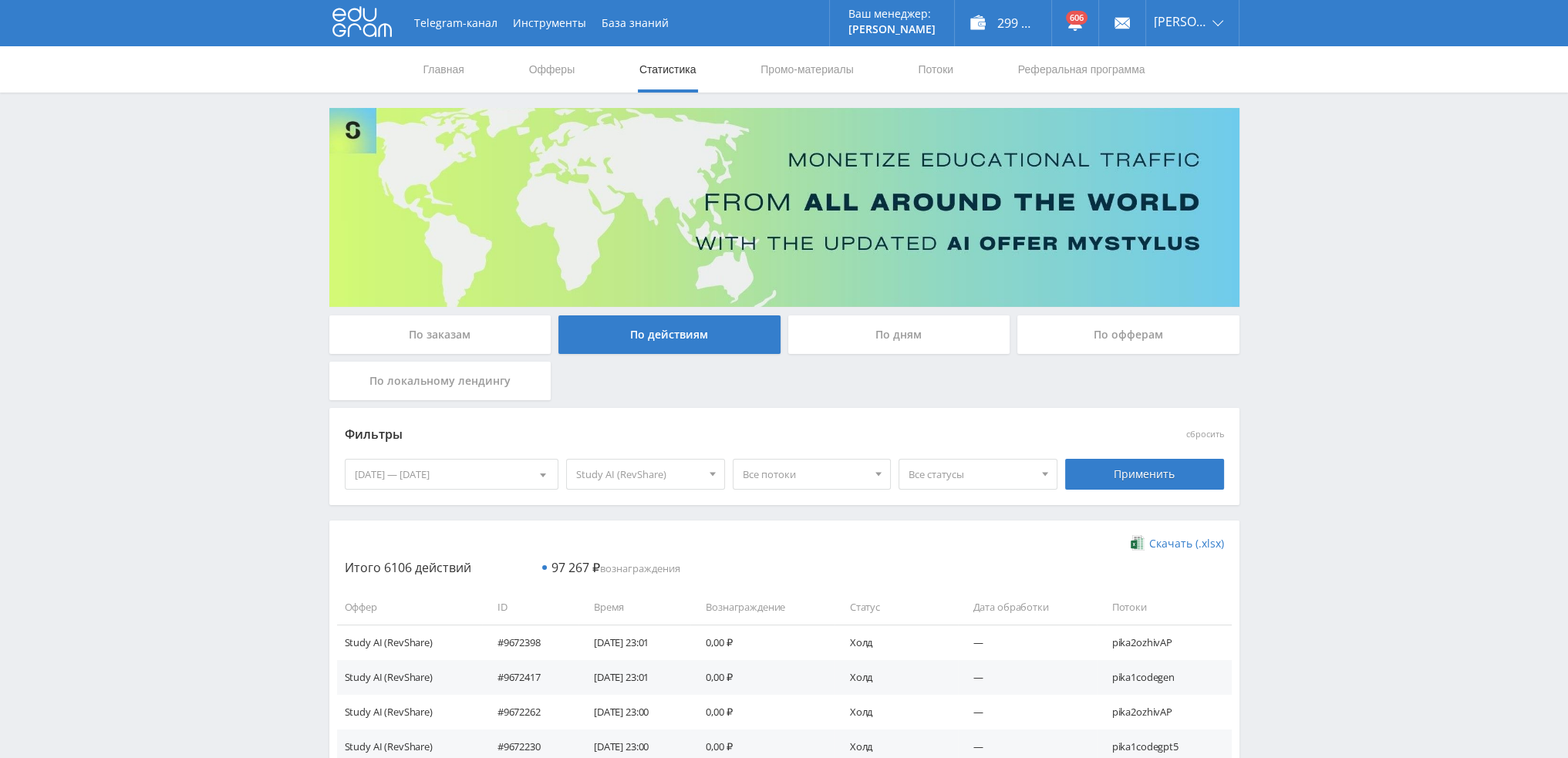
click at [836, 474] on span "Все потоки" at bounding box center [805, 474] width 125 height 30
click at [836, 473] on span "Все потоки" at bounding box center [805, 474] width 125 height 30
click at [955, 470] on span "Все статусы" at bounding box center [971, 474] width 125 height 30
click at [966, 543] on button "Подтвержден" at bounding box center [978, 546] width 157 height 22
click at [1121, 464] on div "Применить" at bounding box center [1144, 474] width 159 height 31
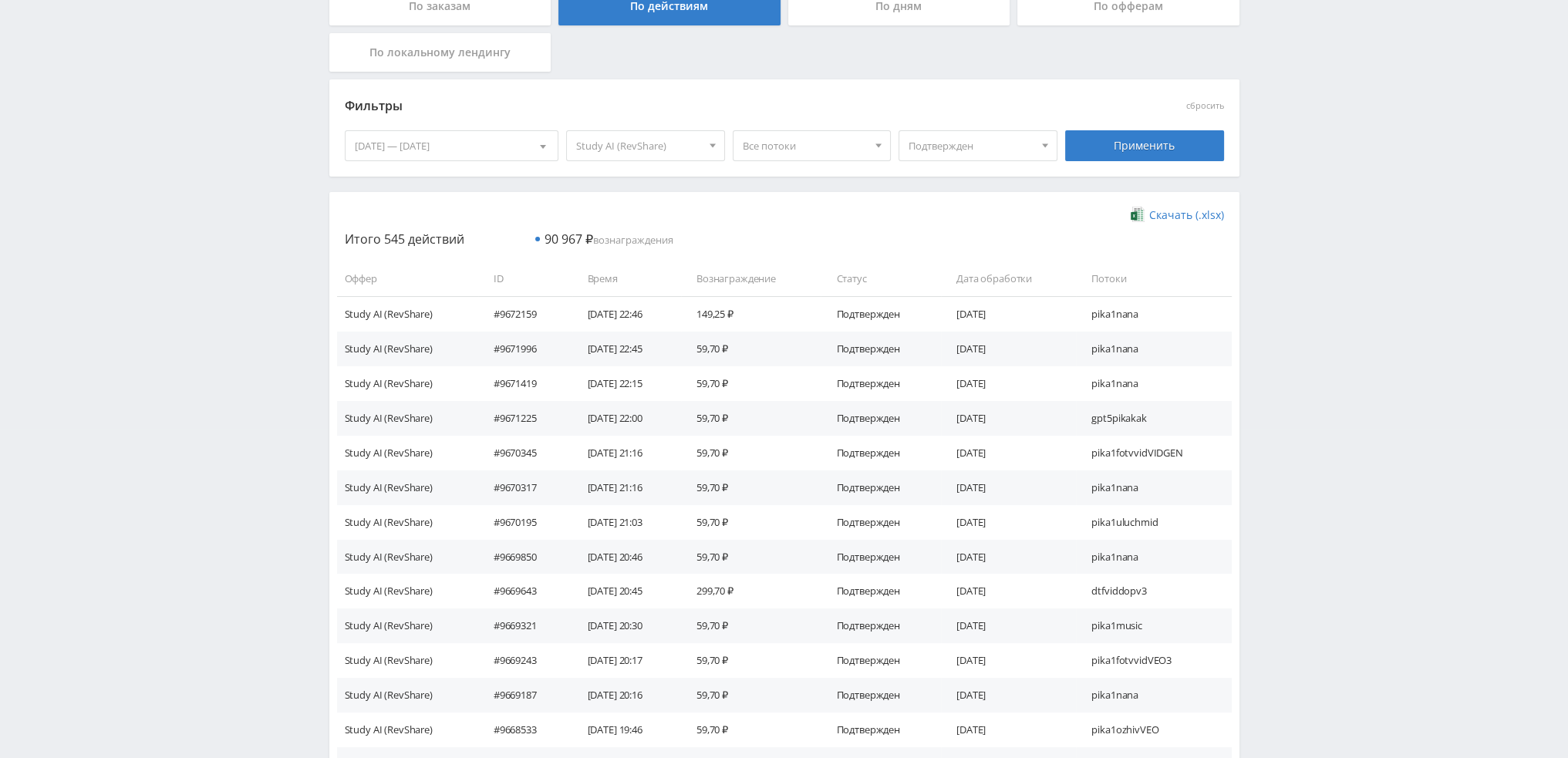
scroll to position [386, 0]
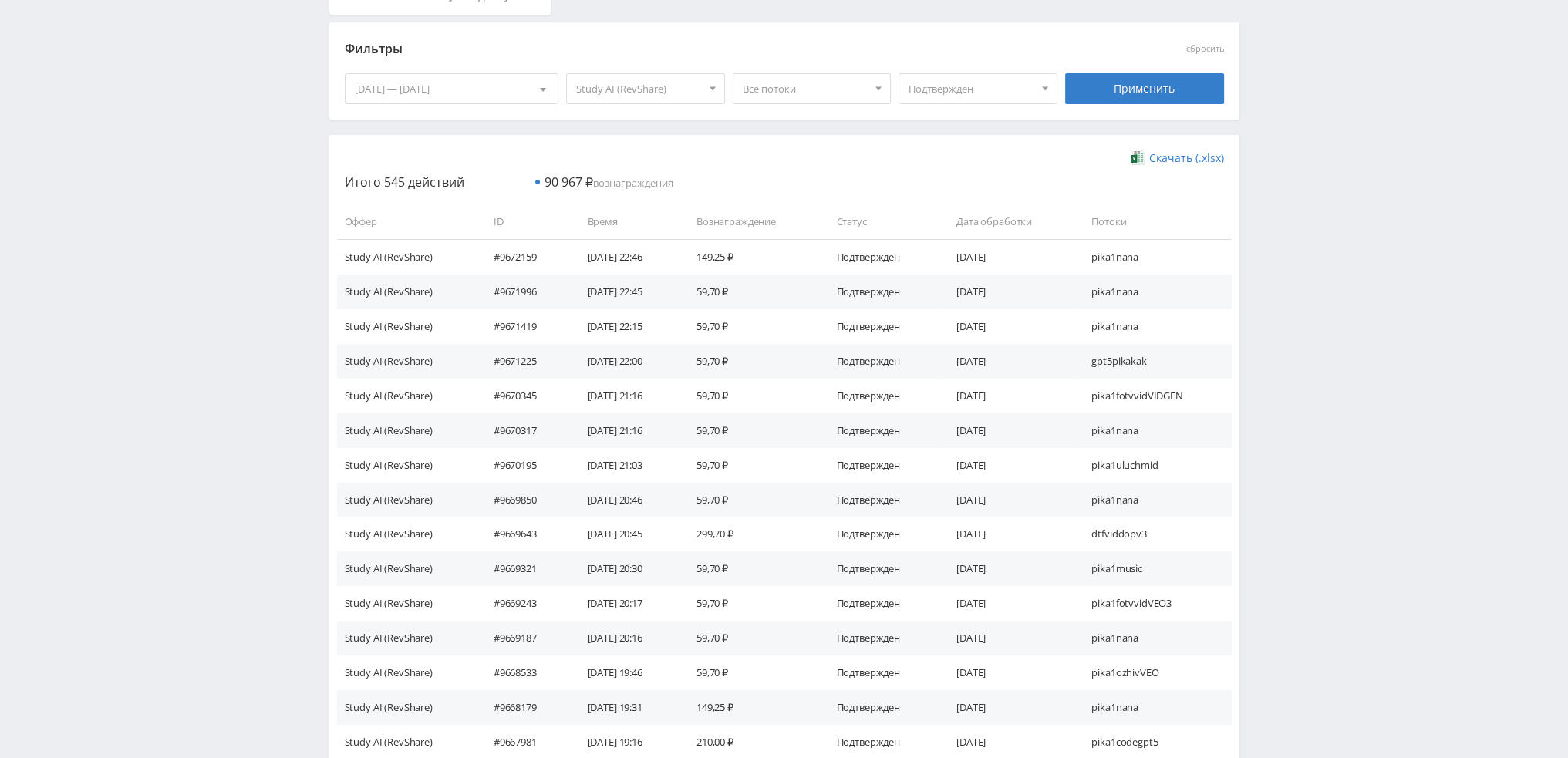
click at [1177, 155] on span "Скачать (.xlsx)" at bounding box center [1186, 157] width 75 height 12
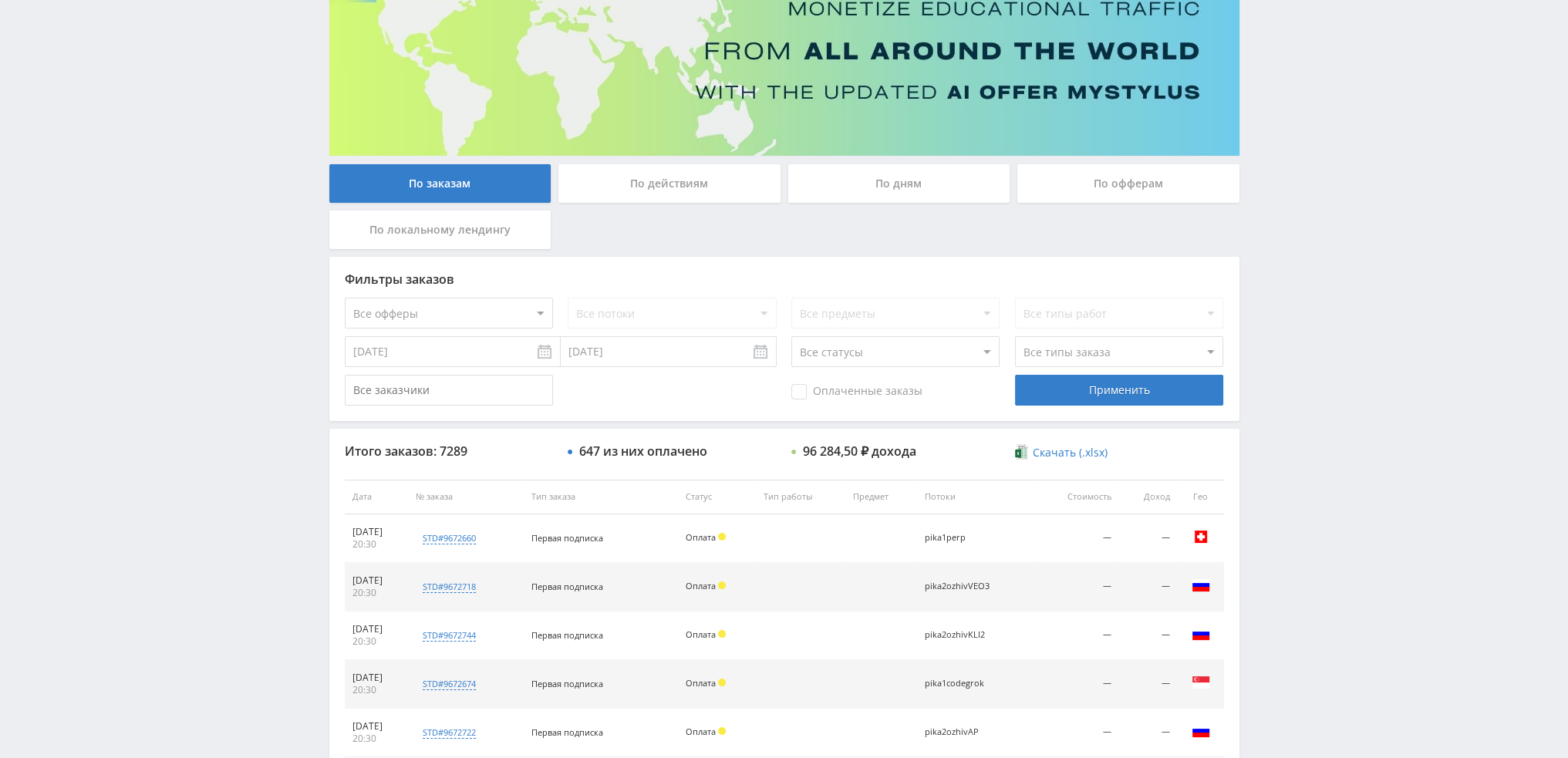
scroll to position [71, 0]
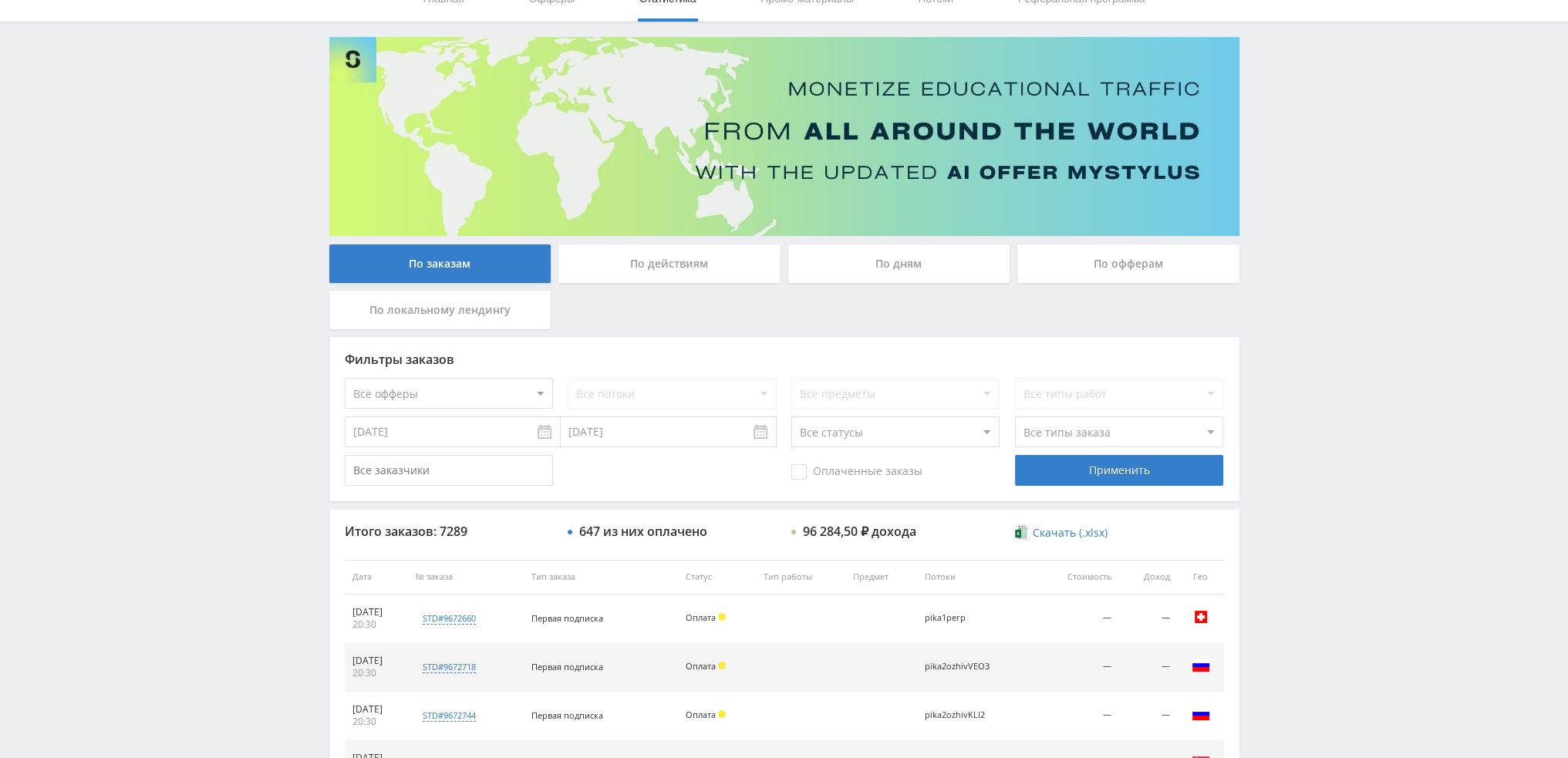
click at [901, 269] on div "По дням" at bounding box center [899, 264] width 222 height 38
click at [0, 0] on input "По дням" at bounding box center [0, 0] width 0 height 0
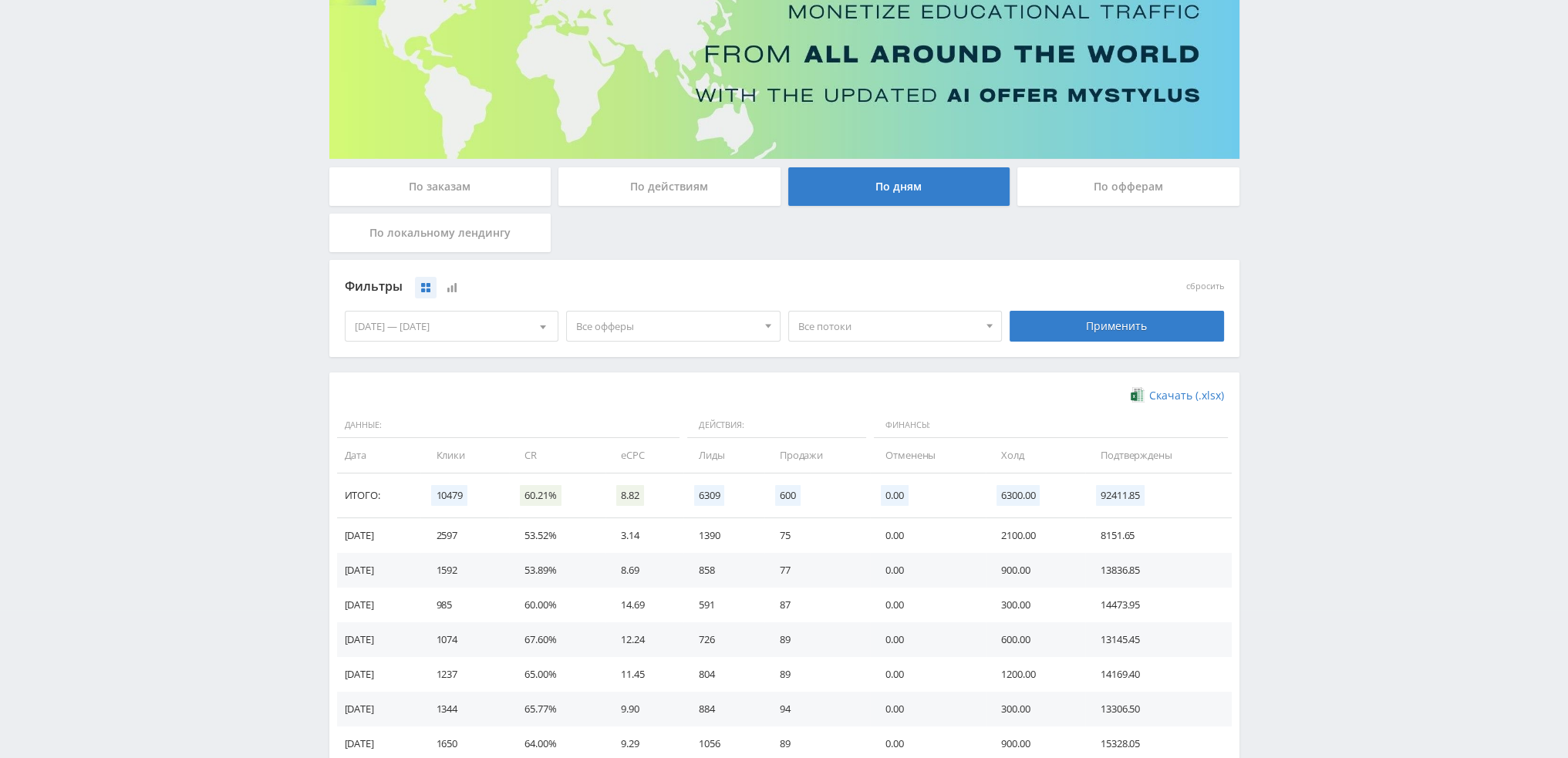
scroll to position [232, 0]
